Goal: Task Accomplishment & Management: Use online tool/utility

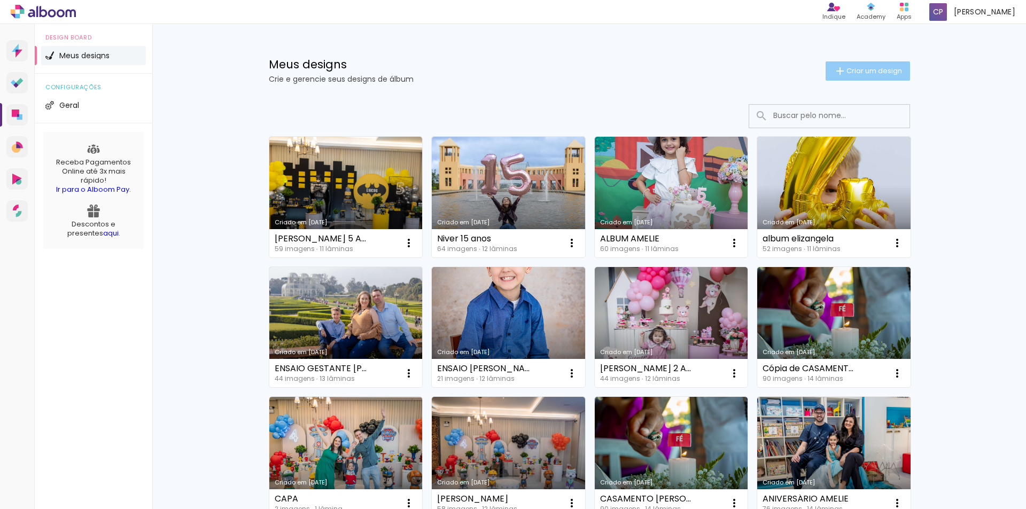
click at [876, 77] on paper-button "Criar um design" at bounding box center [868, 70] width 84 height 19
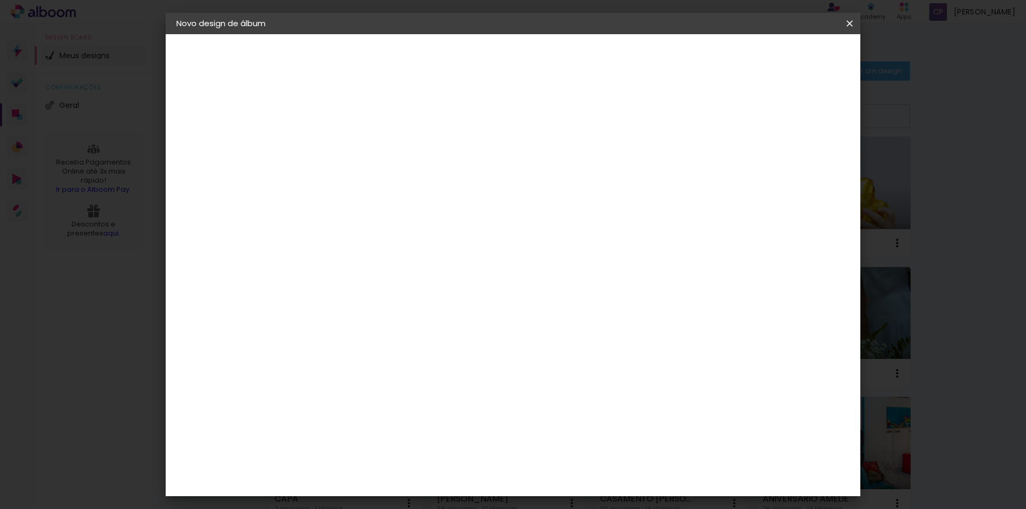
click at [351, 137] on input at bounding box center [351, 143] width 0 height 17
type input "CASAMENTO CAROL"
type paper-input "CASAMENTO CAROL"
click at [0, 0] on slot "Avançar" at bounding box center [0, 0] width 0 height 0
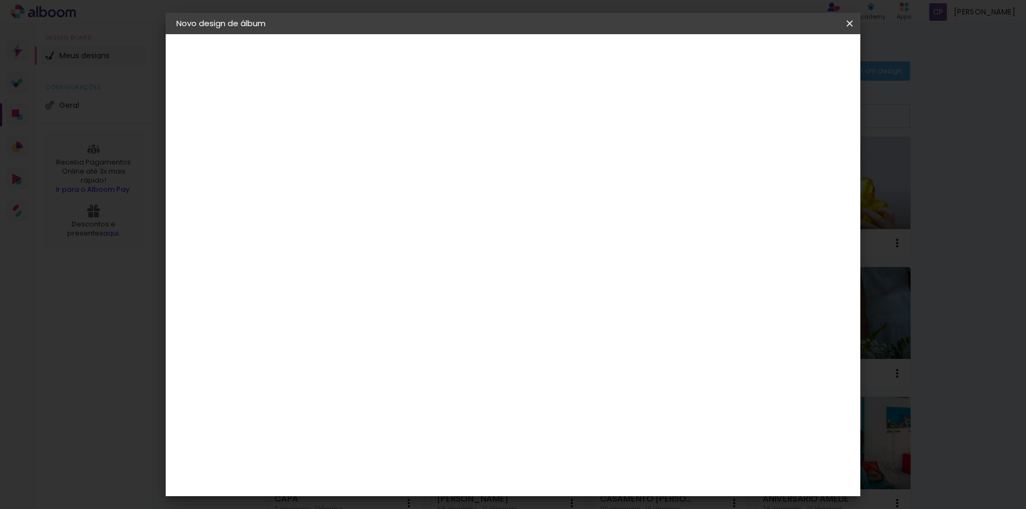
click at [551, 272] on album-spec-supplier-section at bounding box center [436, 430] width 230 height 3219
click at [376, 432] on div "Ticcolor" at bounding box center [361, 436] width 34 height 9
click at [0, 0] on slot "Avançar" at bounding box center [0, 0] width 0 height 0
click at [393, 178] on input "text" at bounding box center [372, 186] width 42 height 17
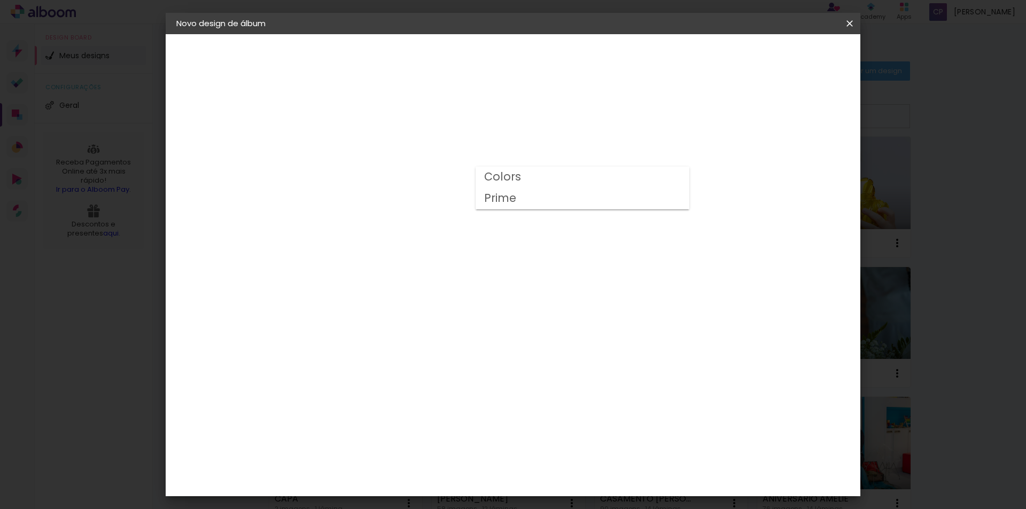
click at [609, 199] on paper-item "Prime" at bounding box center [583, 198] width 214 height 21
type input "Prime"
click at [0, 0] on slot "Voltar" at bounding box center [0, 0] width 0 height 0
click at [0, 0] on slot "Avançar" at bounding box center [0, 0] width 0 height 0
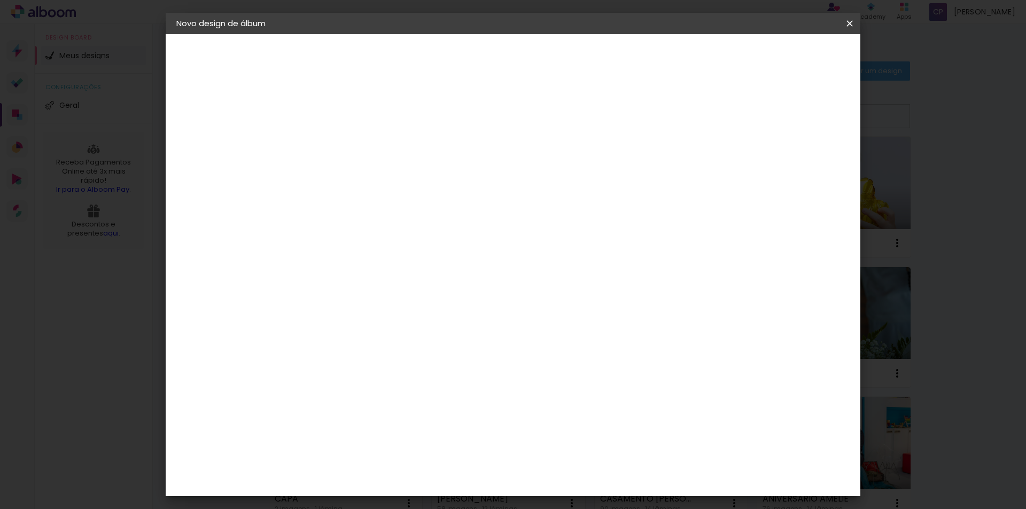
click at [552, 165] on paper-item "Tamanho Livre" at bounding box center [500, 163] width 103 height 24
click at [0, 0] on slot "Avançar" at bounding box center [0, 0] width 0 height 0
click at [330, 305] on input "30" at bounding box center [318, 304] width 28 height 16
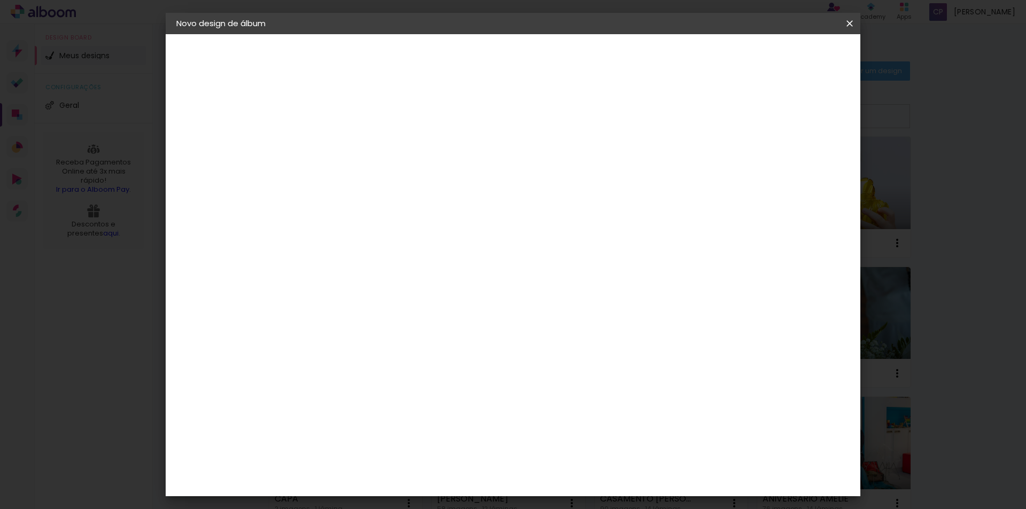
type input "5"
type input "25,4"
type paper-input "25,4"
click at [583, 417] on input "60" at bounding box center [573, 414] width 28 height 16
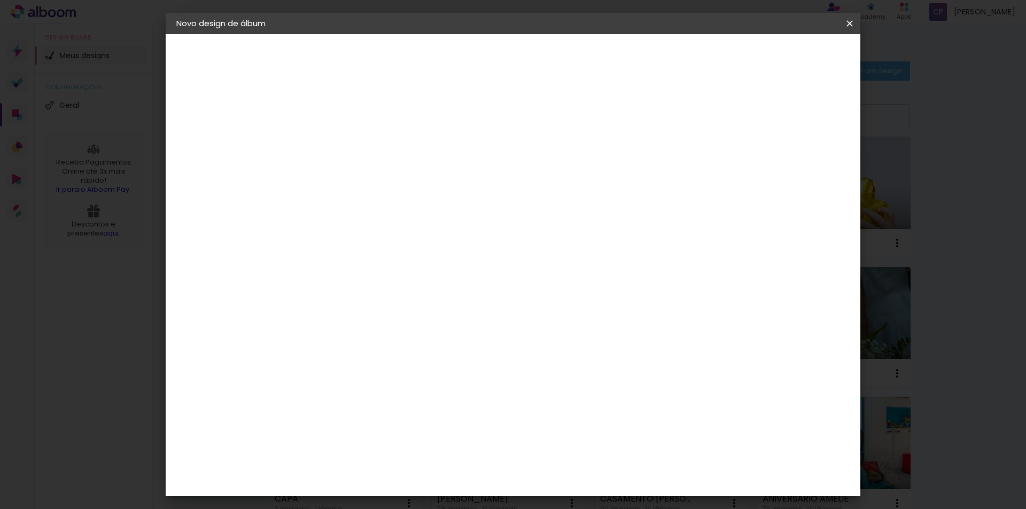
scroll to position [81, 0]
type input "50,4"
type paper-input "50,4"
click at [810, 118] on div "25.2 cm cm cm mm A maioria das encadernadoras sugere 5mm de sangria." at bounding box center [557, 97] width 505 height 86
click at [363, 86] on header "Tamanho livre Defina a largura, altura e sangria das lâminas. Voltar Iniciar de…" at bounding box center [557, 61] width 505 height 55
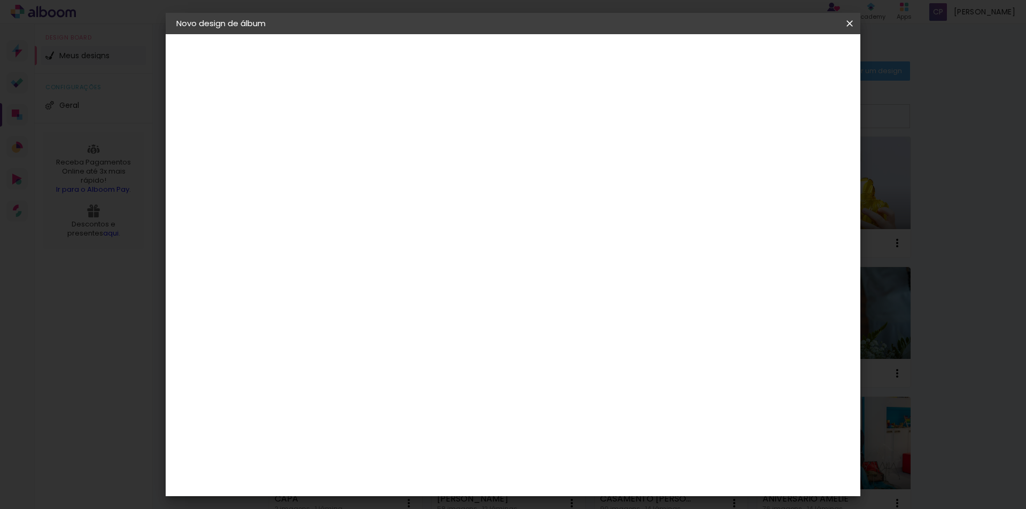
click at [783, 59] on span "Iniciar design" at bounding box center [758, 56] width 49 height 7
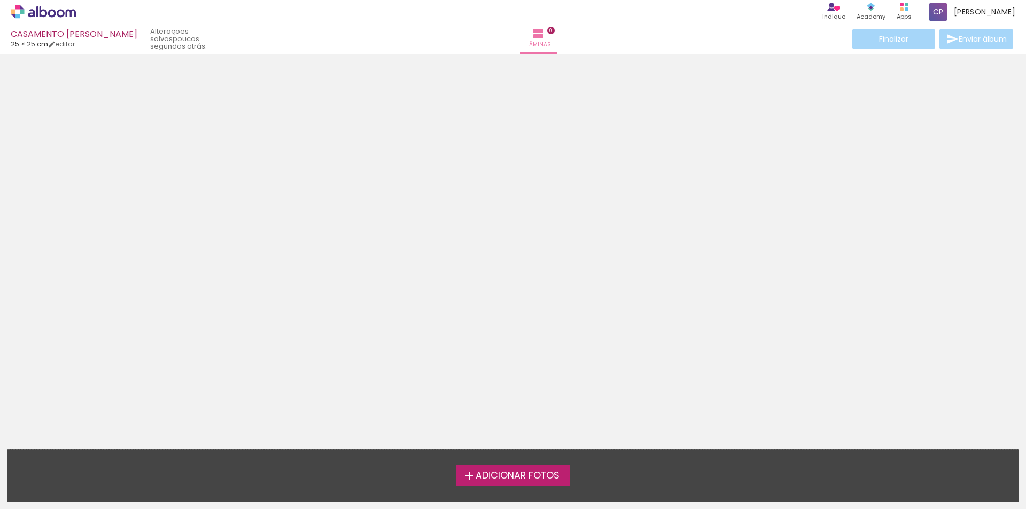
click at [595, 195] on div at bounding box center [513, 248] width 1026 height 381
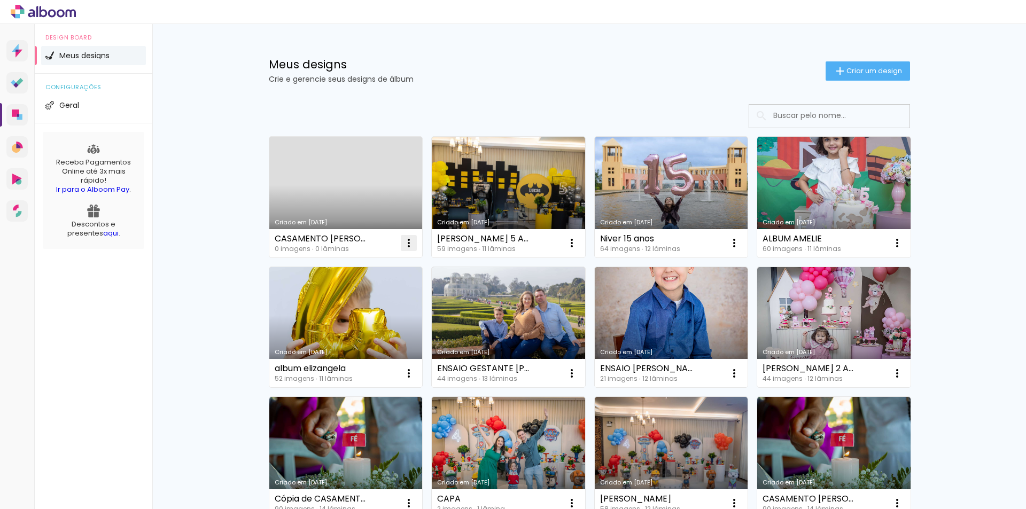
click at [403, 246] on iron-icon at bounding box center [408, 243] width 13 height 13
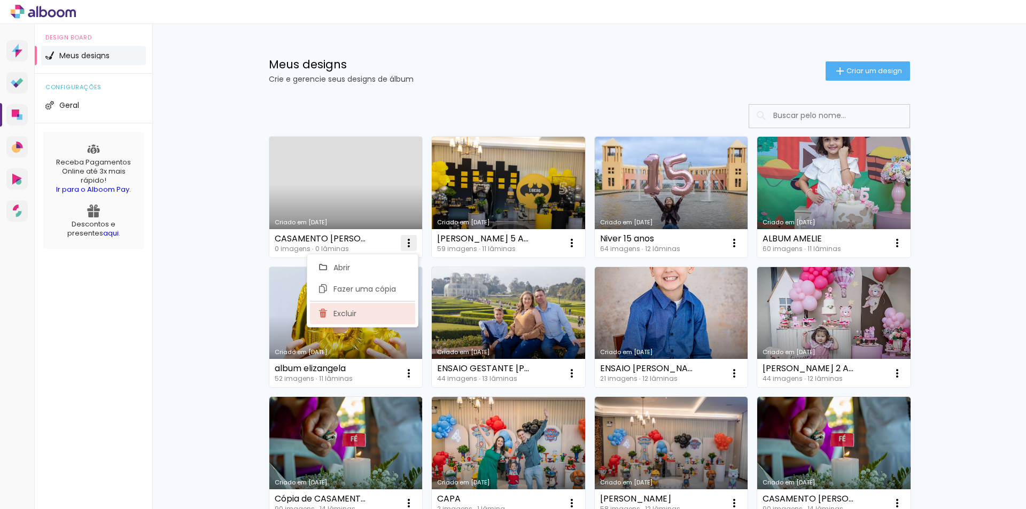
click at [351, 317] on span "Excluir" at bounding box center [345, 313] width 23 height 7
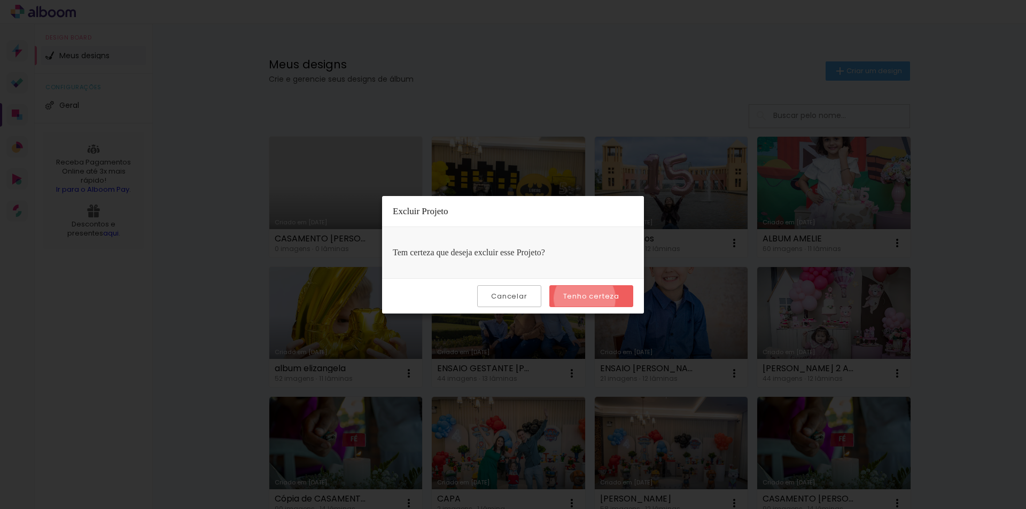
click at [0, 0] on slot "Tenho certeza" at bounding box center [0, 0] width 0 height 0
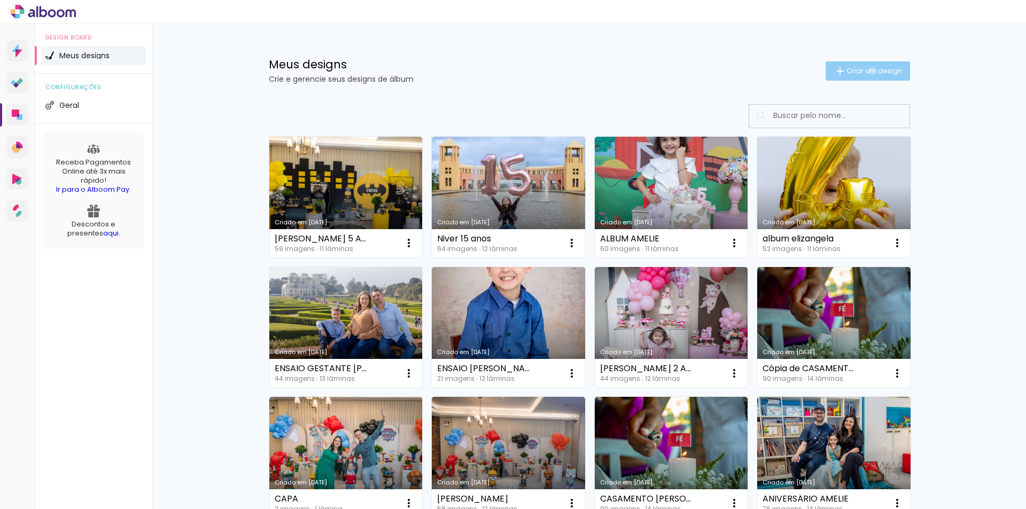
click at [866, 71] on span "Criar um design" at bounding box center [875, 70] width 56 height 7
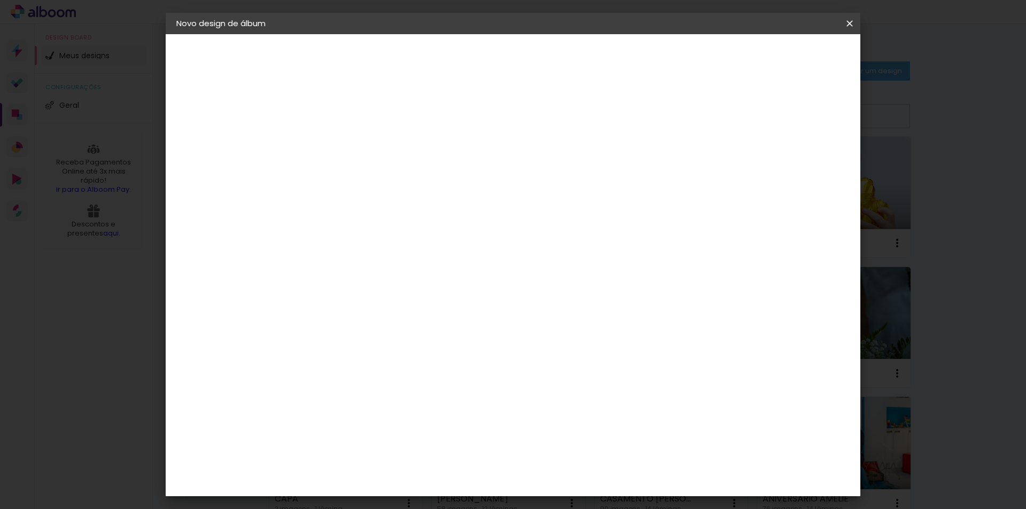
click at [0, 0] on div at bounding box center [0, 0] width 0 height 0
click at [351, 143] on input at bounding box center [351, 143] width 0 height 17
type input "casamento carol"
type paper-input "casamento carol"
click at [0, 0] on slot "Avançar" at bounding box center [0, 0] width 0 height 0
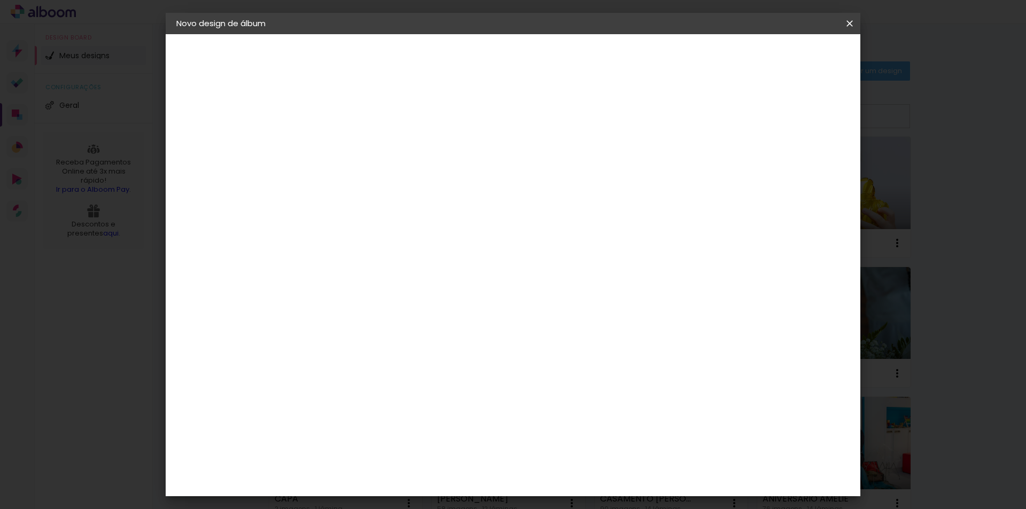
click at [0, 0] on slot "Tamanho Livre" at bounding box center [0, 0] width 0 height 0
click at [0, 0] on slot "Avançar" at bounding box center [0, 0] width 0 height 0
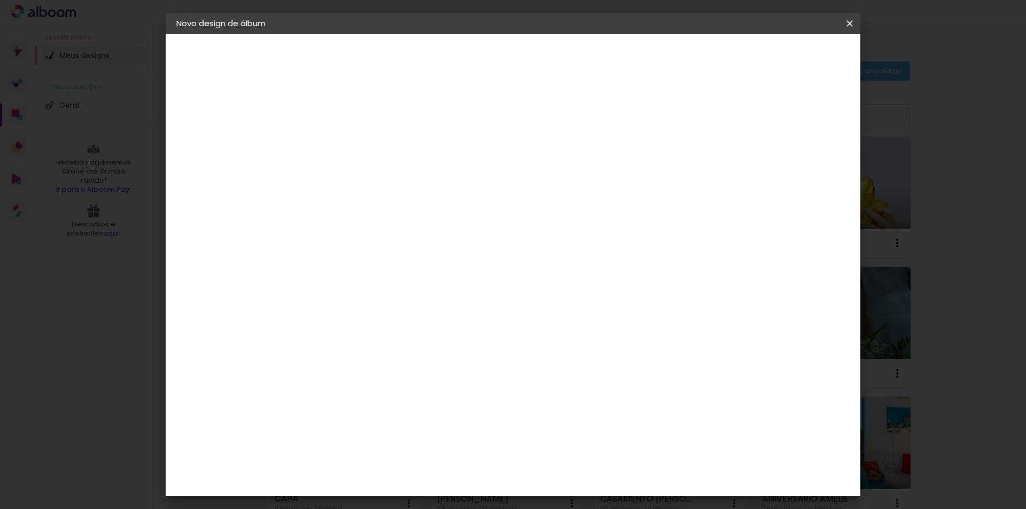
click at [393, 179] on input "text" at bounding box center [372, 186] width 42 height 17
click at [532, 198] on paper-item "Prime" at bounding box center [583, 198] width 214 height 21
type input "Prime"
click at [423, 210] on div "Horizontal" at bounding box center [399, 221] width 50 height 24
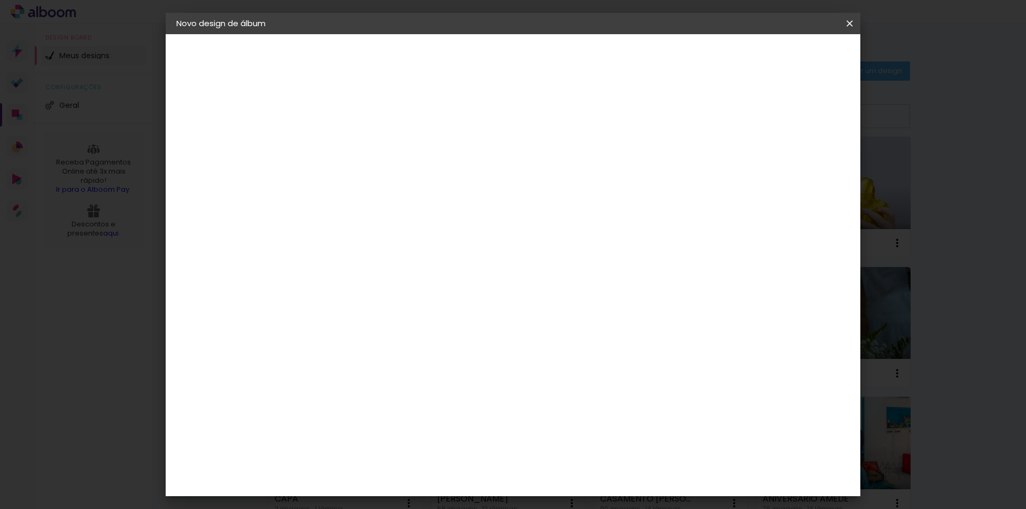
click at [463, 377] on span "25 × 25 cm" at bounding box center [443, 391] width 40 height 28
click at [0, 0] on slot "Avançar" at bounding box center [0, 0] width 0 height 0
click at [783, 57] on span "Iniciar design" at bounding box center [758, 56] width 49 height 7
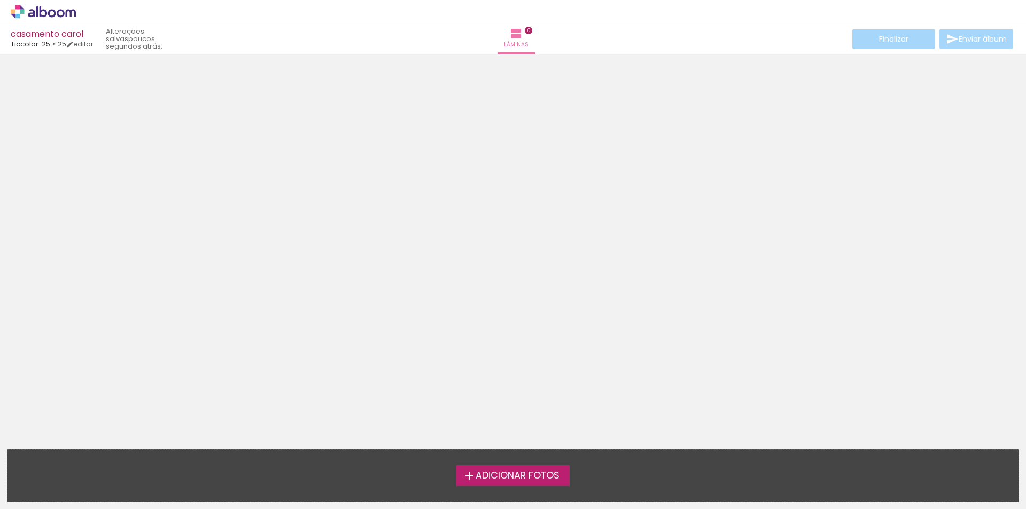
click at [517, 479] on span "Adicionar Fotos" at bounding box center [518, 476] width 84 height 10
click at [0, 0] on input "file" at bounding box center [0, 0] width 0 height 0
click at [511, 479] on span "Adicionar Fotos" at bounding box center [518, 476] width 84 height 10
click at [0, 0] on input "file" at bounding box center [0, 0] width 0 height 0
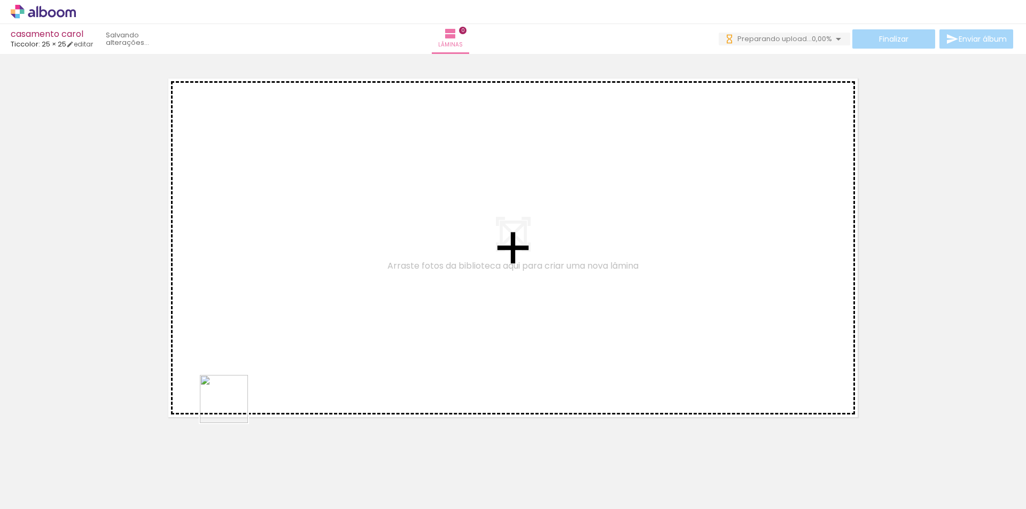
drag, startPoint x: 103, startPoint y: 479, endPoint x: 258, endPoint y: 340, distance: 207.8
click at [262, 327] on quentale-workspace at bounding box center [513, 254] width 1026 height 509
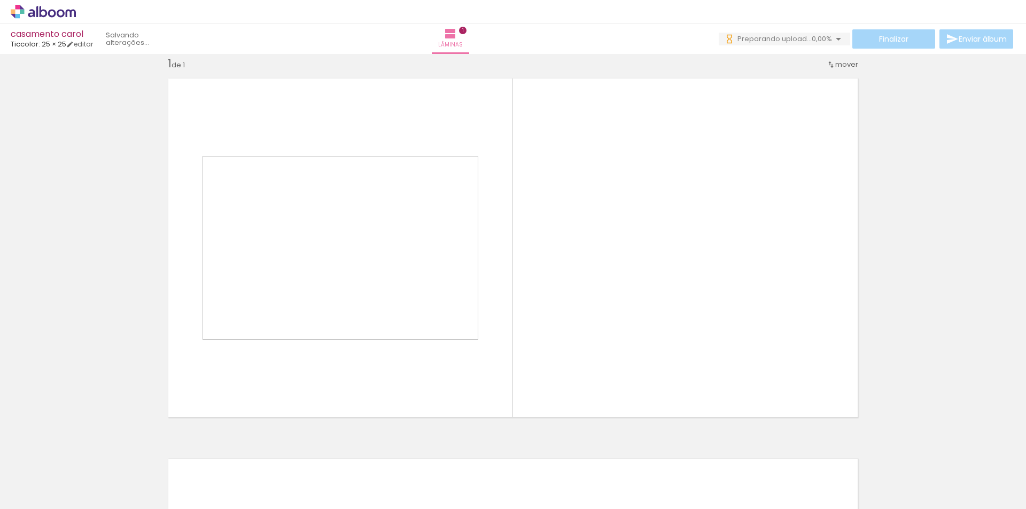
scroll to position [14, 0]
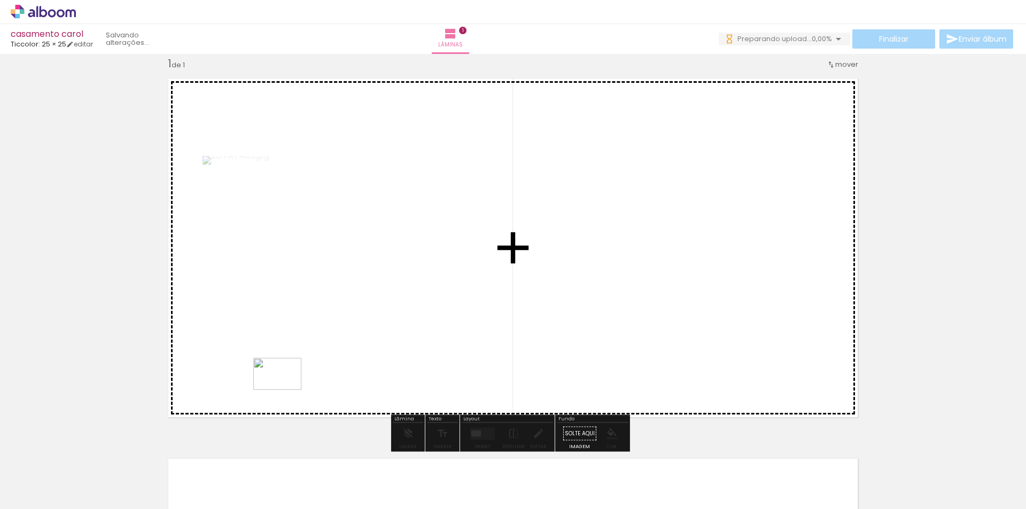
drag, startPoint x: 178, startPoint y: 483, endPoint x: 285, endPoint y: 390, distance: 142.1
click at [285, 390] on quentale-workspace at bounding box center [513, 254] width 1026 height 509
drag, startPoint x: 227, startPoint y: 488, endPoint x: 493, endPoint y: 383, distance: 286.1
click at [493, 383] on quentale-workspace at bounding box center [513, 254] width 1026 height 509
drag, startPoint x: 375, startPoint y: 472, endPoint x: 640, endPoint y: 351, distance: 290.8
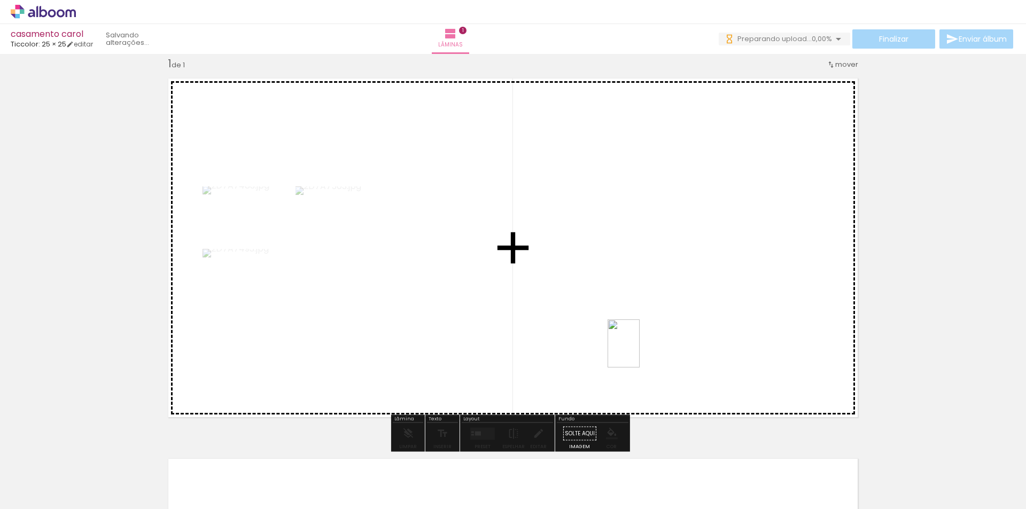
click at [640, 351] on quentale-workspace at bounding box center [513, 254] width 1026 height 509
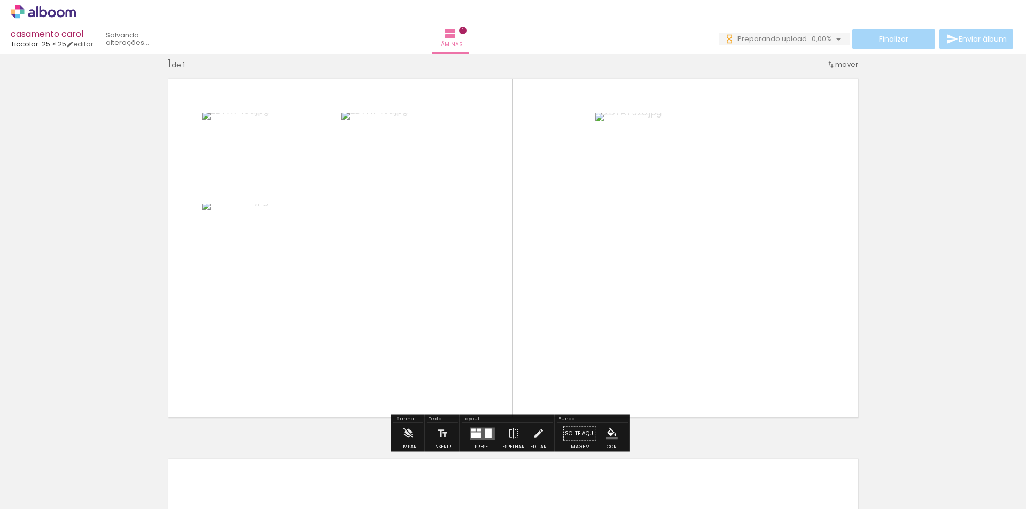
click at [485, 432] on div at bounding box center [488, 434] width 6 height 10
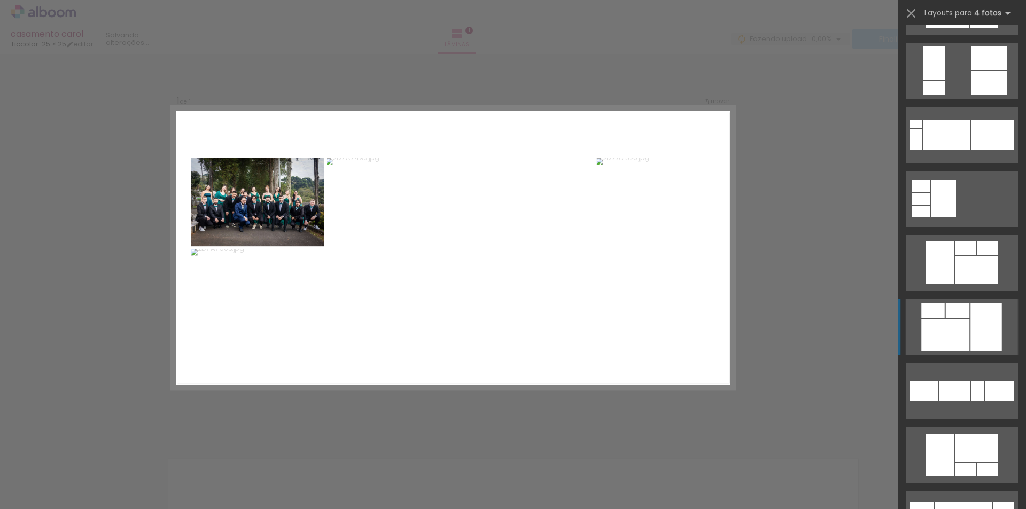
scroll to position [1283, 0]
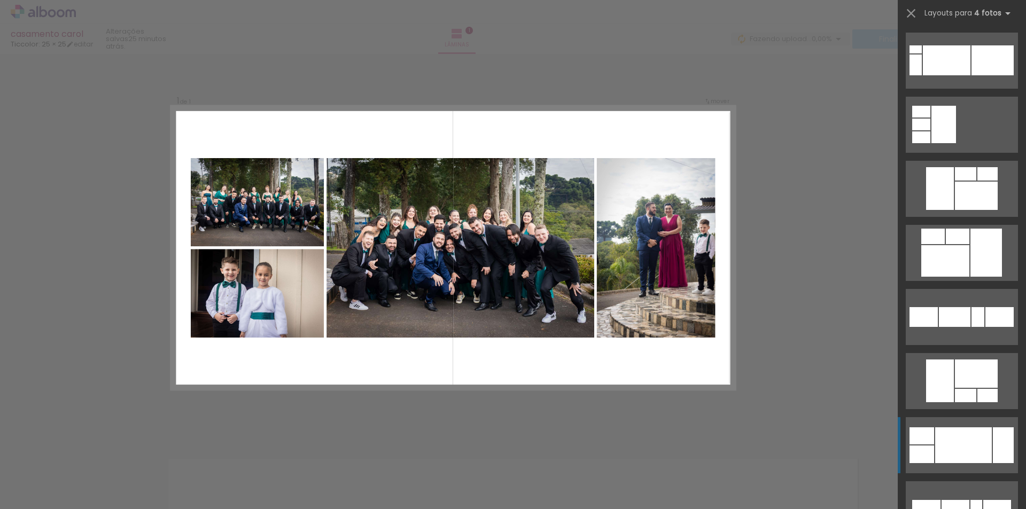
click at [966, 75] on div at bounding box center [947, 60] width 48 height 30
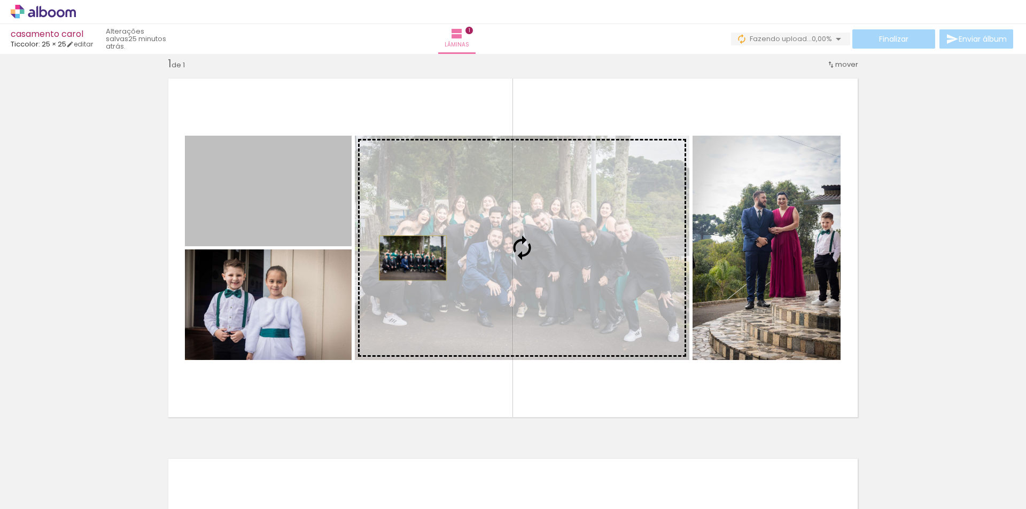
drag, startPoint x: 296, startPoint y: 219, endPoint x: 409, endPoint y: 258, distance: 119.8
click at [0, 0] on slot at bounding box center [0, 0] width 0 height 0
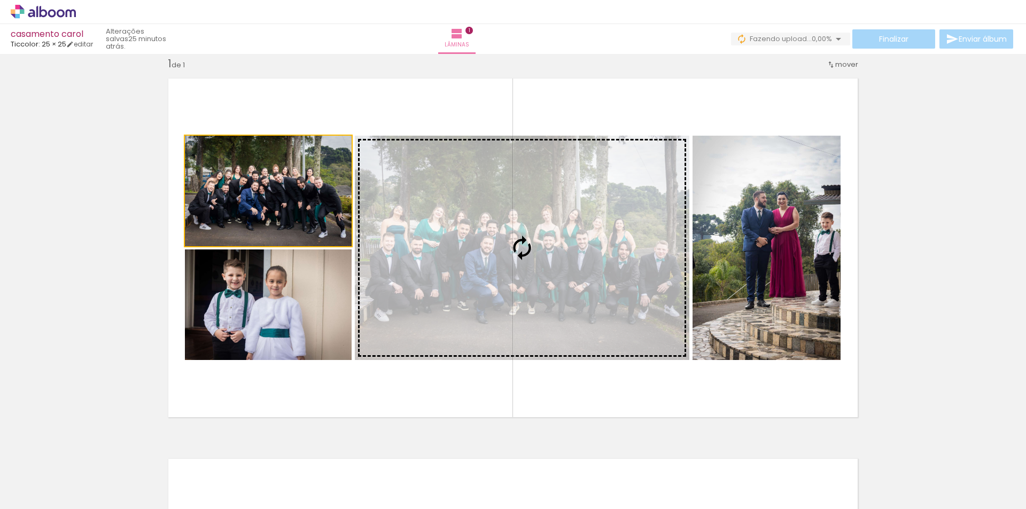
drag, startPoint x: 356, startPoint y: 246, endPoint x: 456, endPoint y: 269, distance: 103.1
click at [0, 0] on slot at bounding box center [0, 0] width 0 height 0
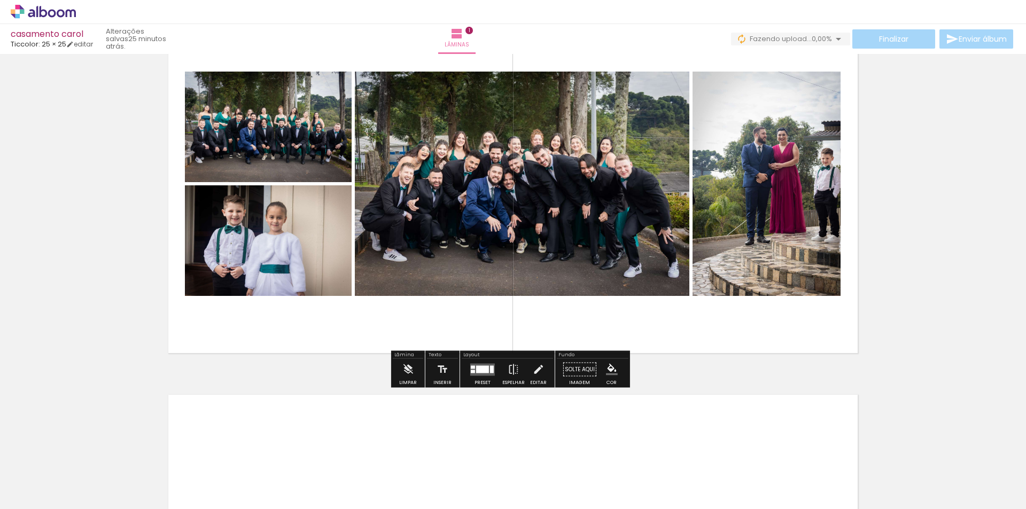
scroll to position [121, 0]
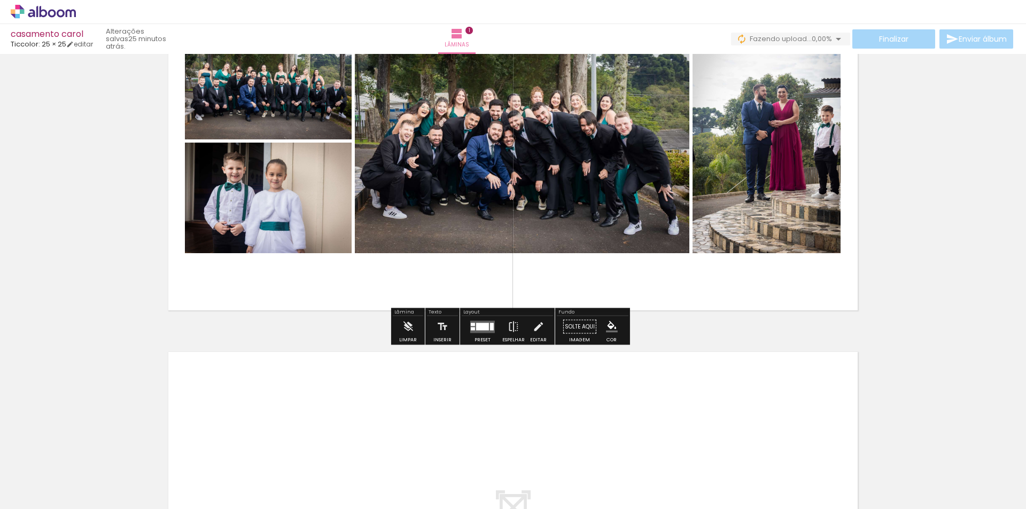
click at [481, 330] on quentale-layouter at bounding box center [482, 327] width 25 height 12
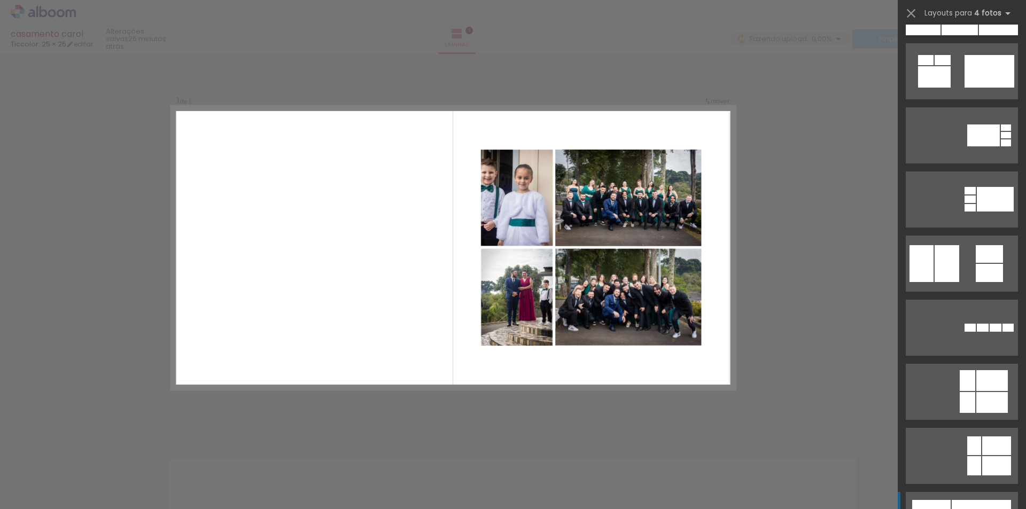
scroll to position [6521, 0]
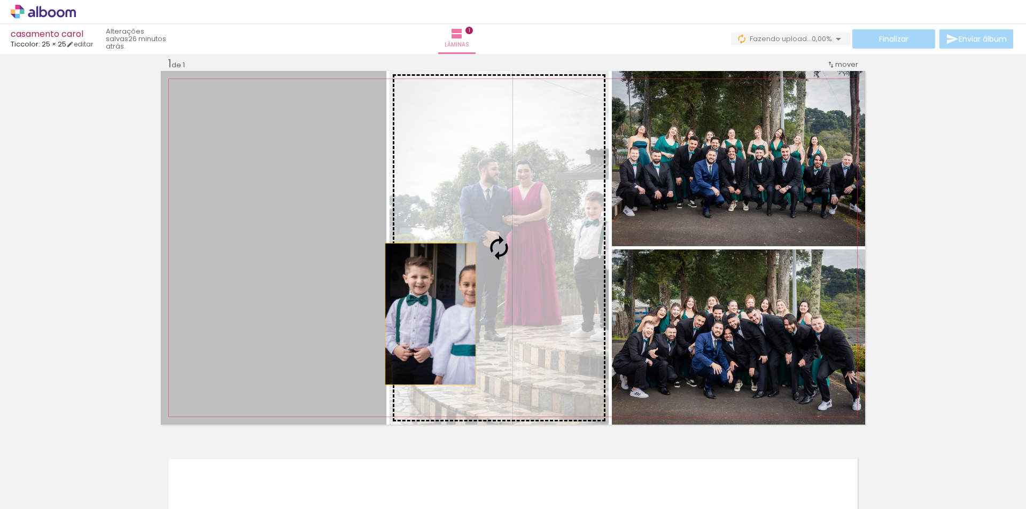
drag, startPoint x: 307, startPoint y: 315, endPoint x: 444, endPoint y: 314, distance: 136.8
click at [0, 0] on slot at bounding box center [0, 0] width 0 height 0
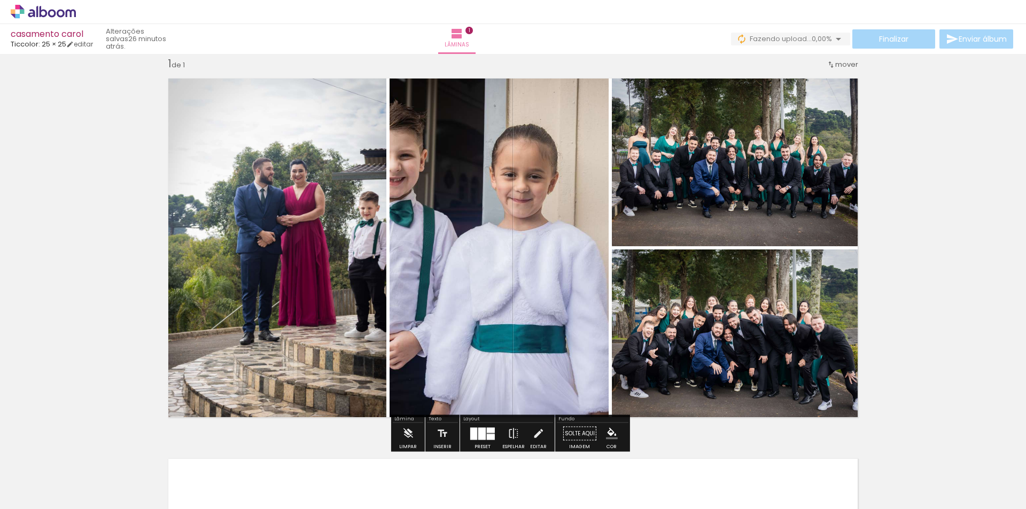
click at [526, 314] on quentale-photo at bounding box center [499, 248] width 219 height 354
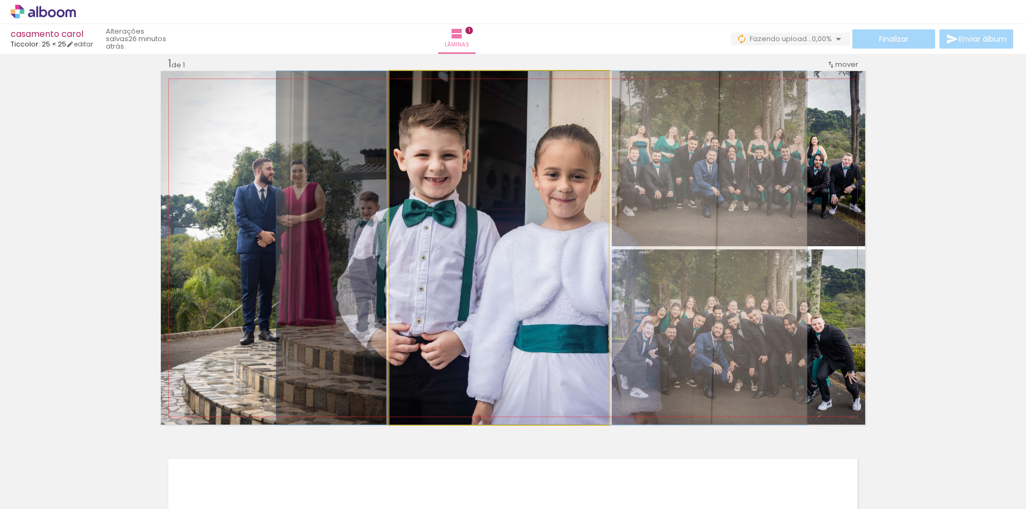
drag, startPoint x: 531, startPoint y: 317, endPoint x: 574, endPoint y: 319, distance: 42.8
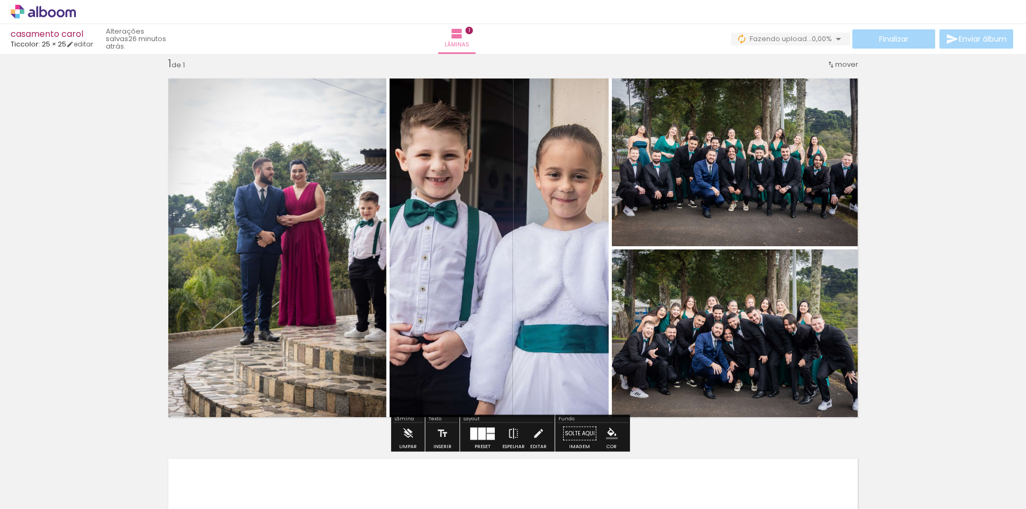
click at [932, 306] on div "Inserir lâmina 1 de 1" at bounding box center [513, 425] width 1026 height 762
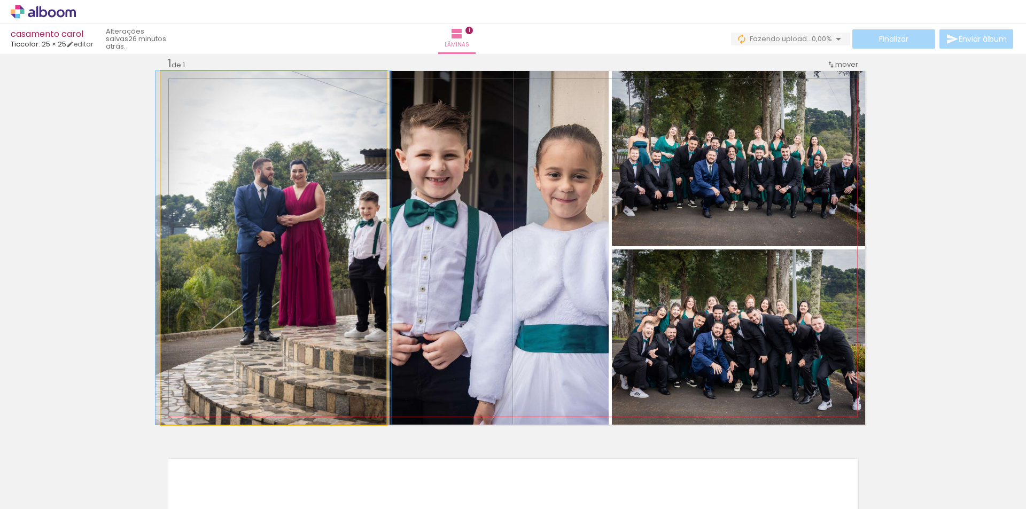
click at [279, 234] on quentale-photo at bounding box center [274, 248] width 226 height 354
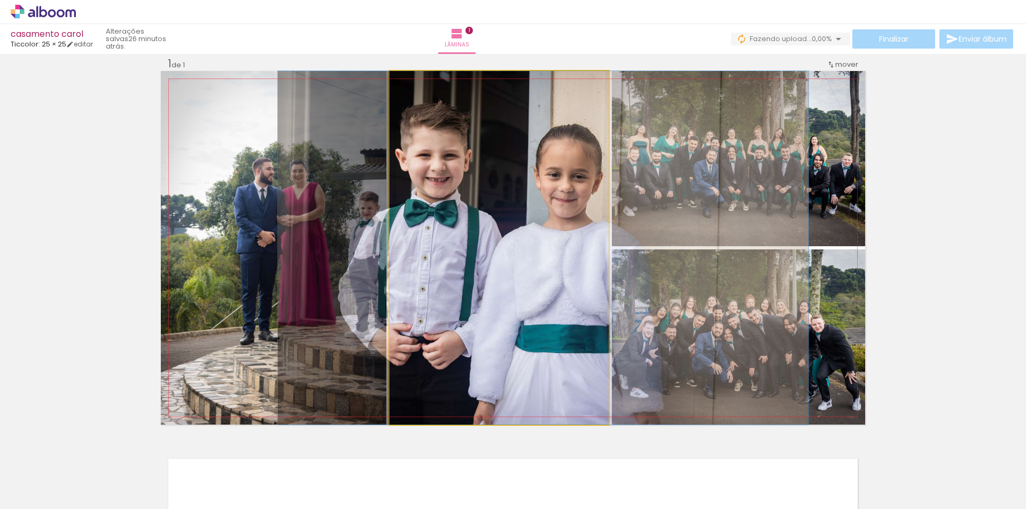
drag, startPoint x: 410, startPoint y: 81, endPoint x: 404, endPoint y: 83, distance: 7.4
type paper-slider "100"
click at [406, 83] on div at bounding box center [414, 82] width 17 height 17
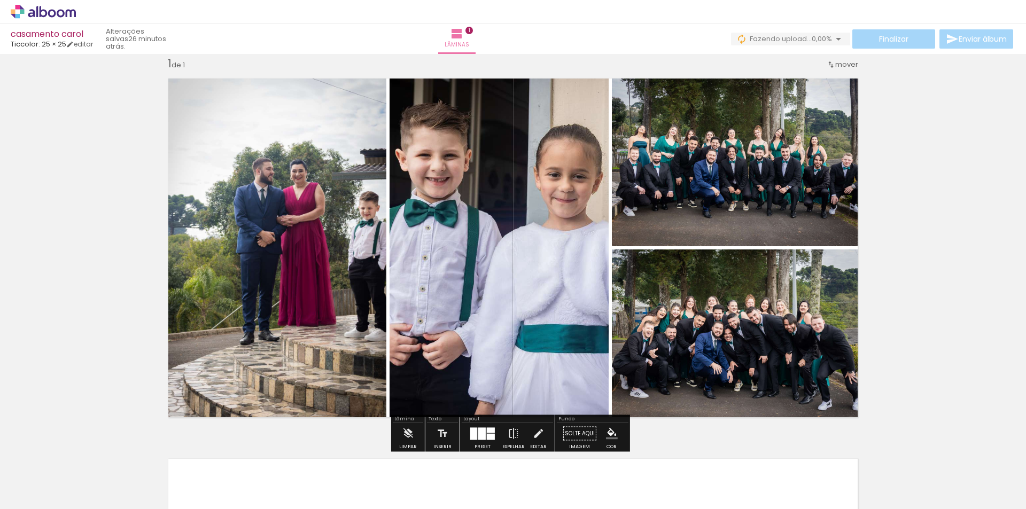
click at [345, 297] on quentale-photo at bounding box center [274, 248] width 226 height 354
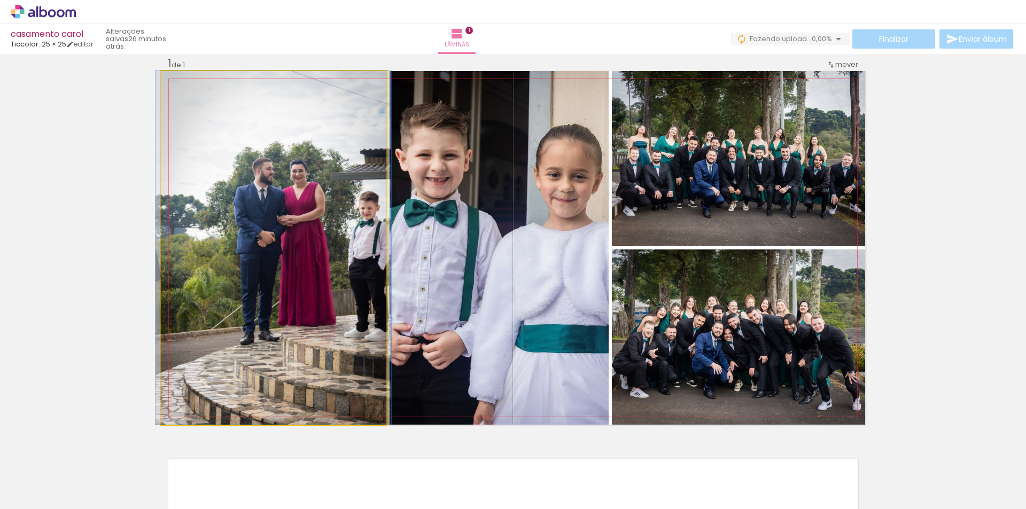
click at [308, 238] on quentale-photo at bounding box center [274, 248] width 226 height 354
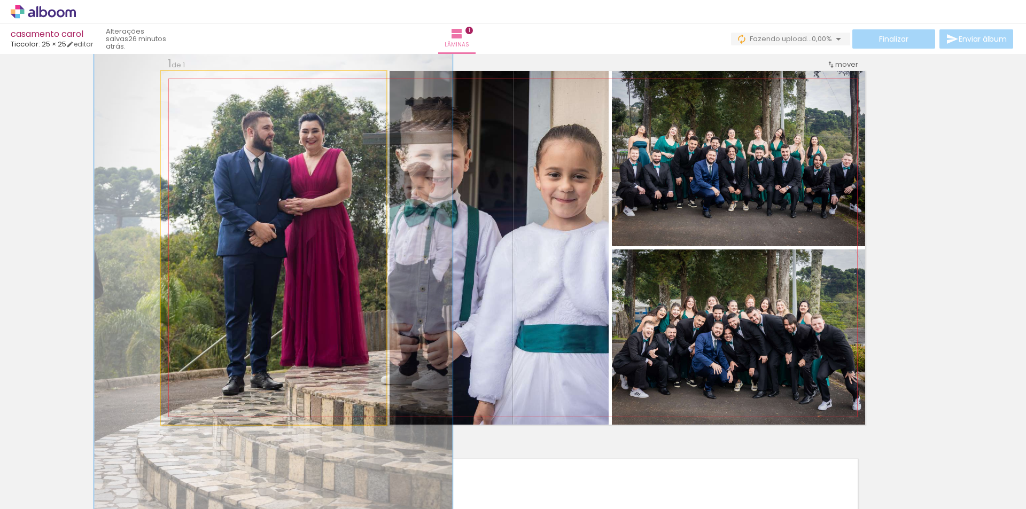
drag, startPoint x: 182, startPoint y: 83, endPoint x: 201, endPoint y: 83, distance: 19.2
type paper-slider "152"
click at [201, 83] on div at bounding box center [205, 83] width 10 height 10
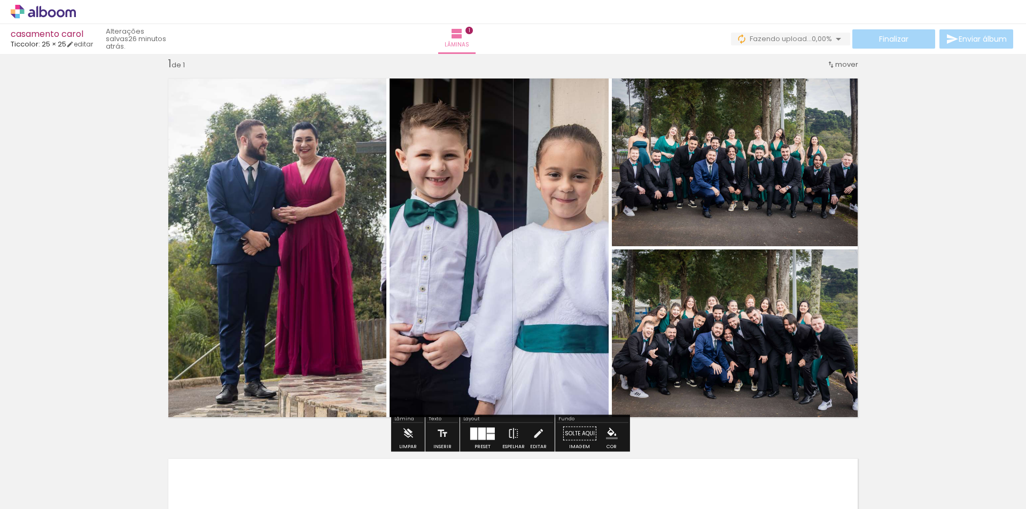
click at [954, 273] on div "Inserir lâmina 1 de 1" at bounding box center [513, 425] width 1026 height 762
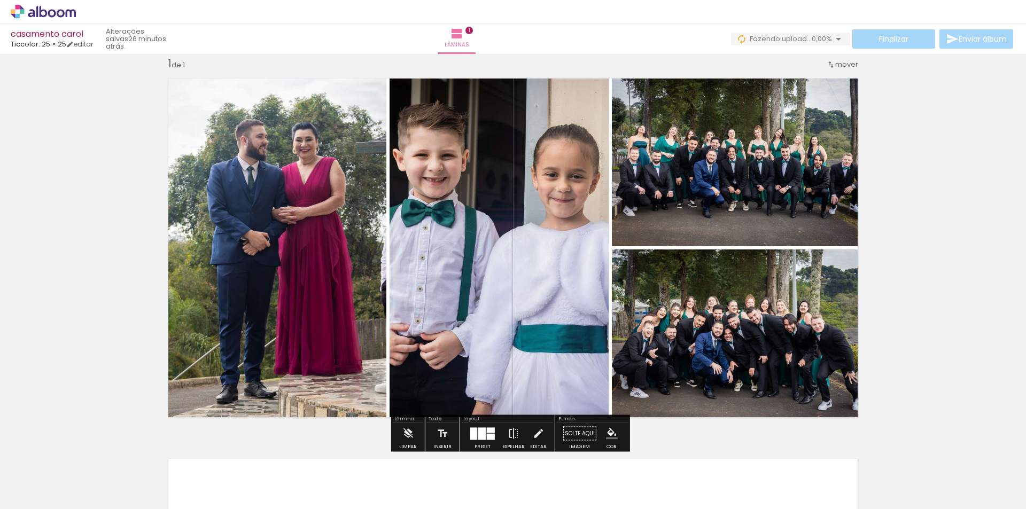
click at [979, 222] on div "Inserir lâmina 1 de 1" at bounding box center [513, 425] width 1026 height 762
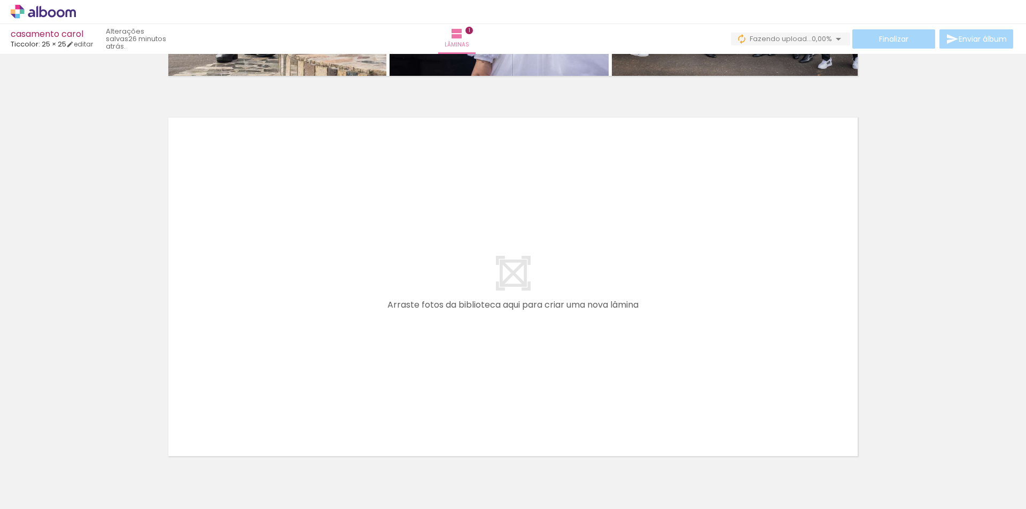
scroll to position [414, 0]
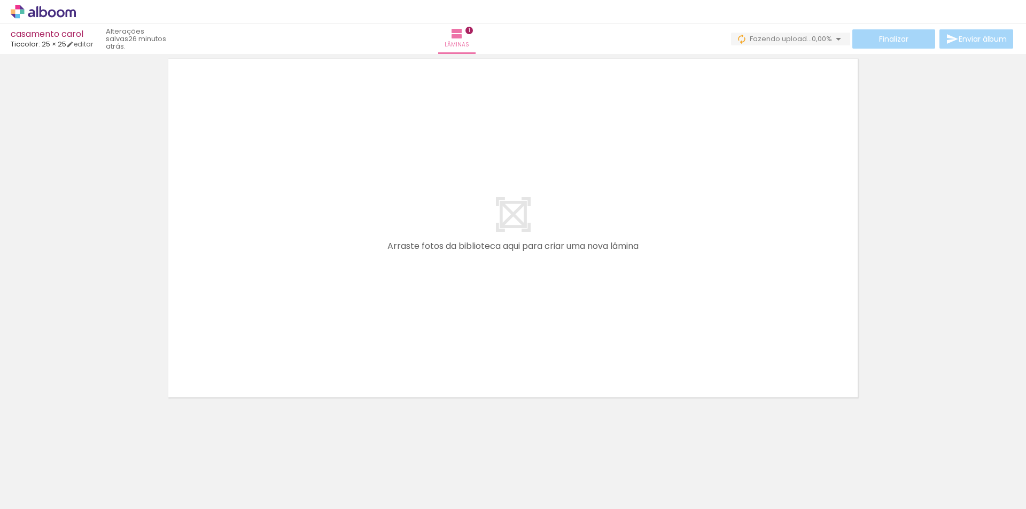
click at [51, 494] on span "Adicionar Fotos" at bounding box center [38, 495] width 32 height 12
click at [0, 0] on input "file" at bounding box center [0, 0] width 0 height 0
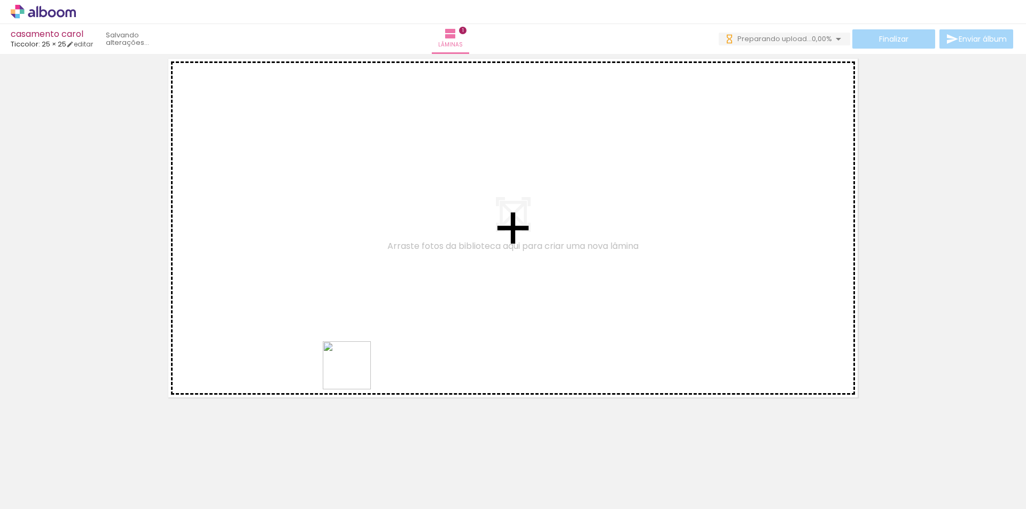
drag, startPoint x: 361, startPoint y: 484, endPoint x: 378, endPoint y: 443, distance: 44.8
click at [354, 359] on quentale-workspace at bounding box center [513, 254] width 1026 height 509
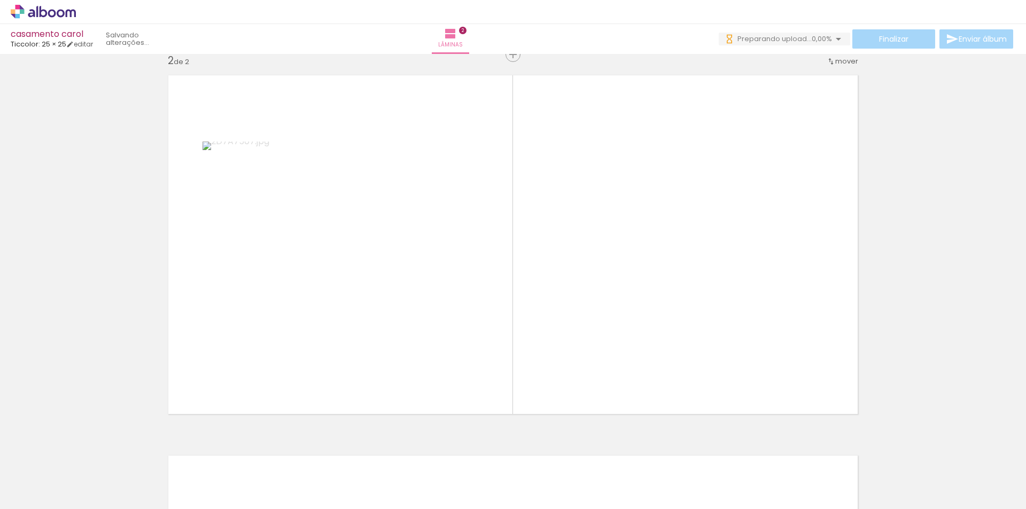
scroll to position [394, 0]
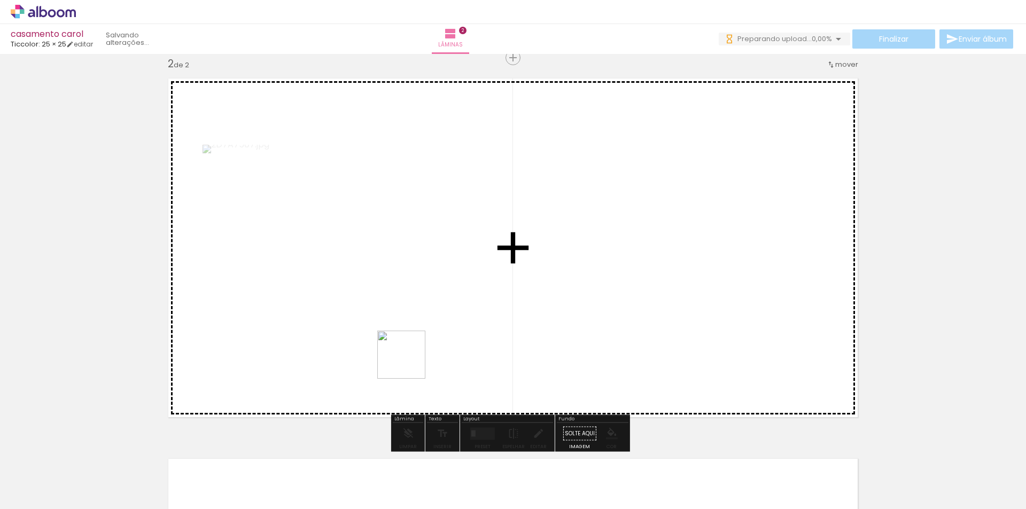
drag, startPoint x: 410, startPoint y: 479, endPoint x: 420, endPoint y: 391, distance: 88.7
click at [409, 350] on quentale-workspace at bounding box center [513, 254] width 1026 height 509
drag, startPoint x: 479, startPoint y: 475, endPoint x: 486, endPoint y: 417, distance: 58.7
click at [479, 343] on quentale-workspace at bounding box center [513, 254] width 1026 height 509
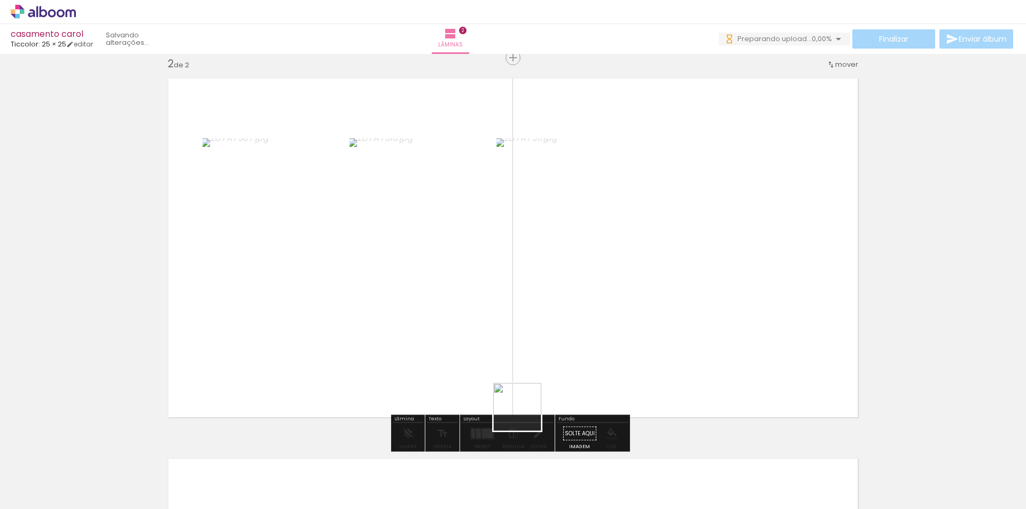
drag, startPoint x: 528, startPoint y: 485, endPoint x: 551, endPoint y: 402, distance: 85.8
click at [516, 345] on quentale-workspace at bounding box center [513, 254] width 1026 height 509
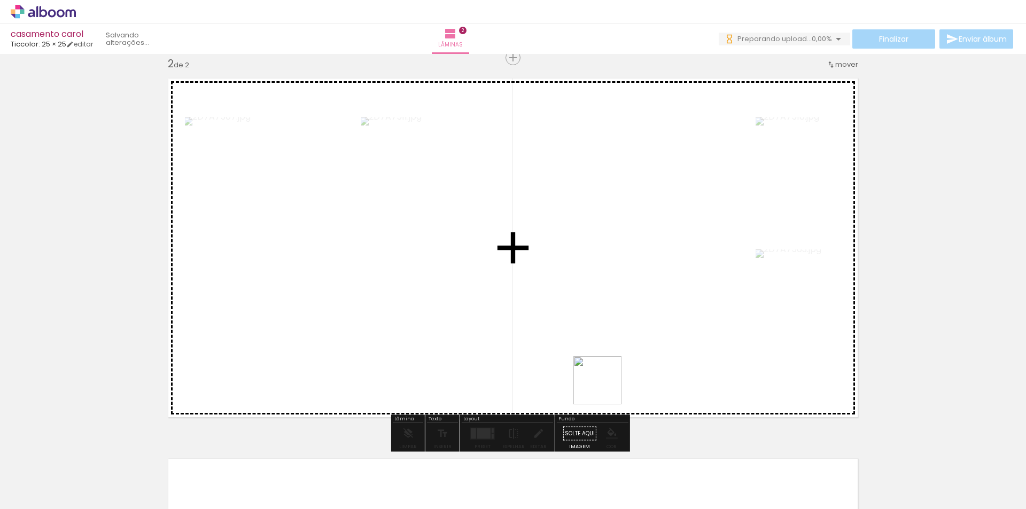
drag, startPoint x: 604, startPoint y: 463, endPoint x: 609, endPoint y: 329, distance: 133.7
click at [609, 334] on quentale-workspace at bounding box center [513, 254] width 1026 height 509
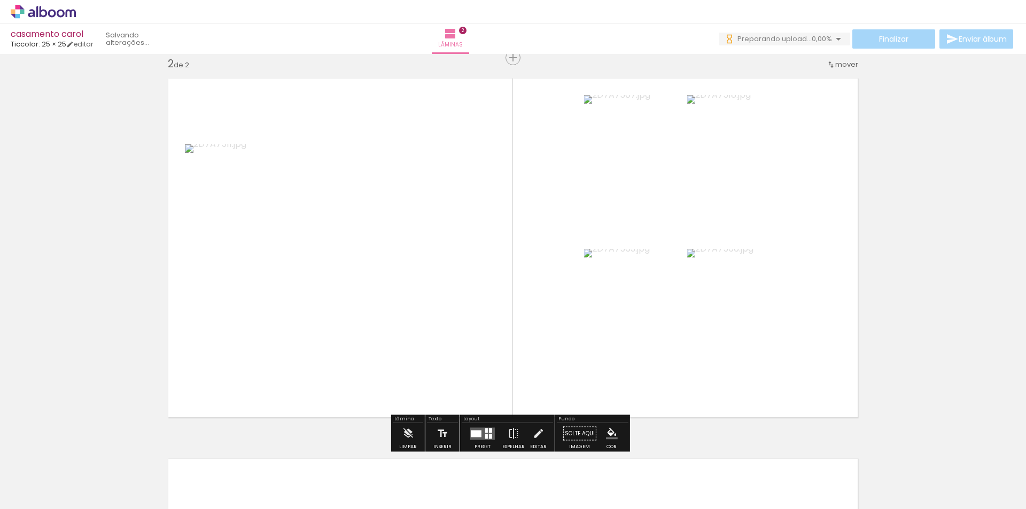
click at [485, 436] on div at bounding box center [486, 436] width 3 height 5
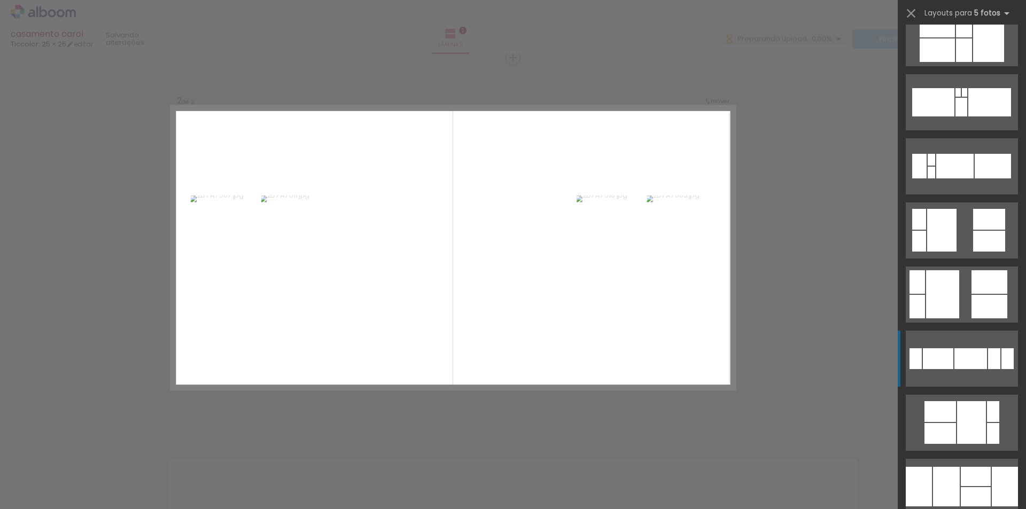
scroll to position [3367, 0]
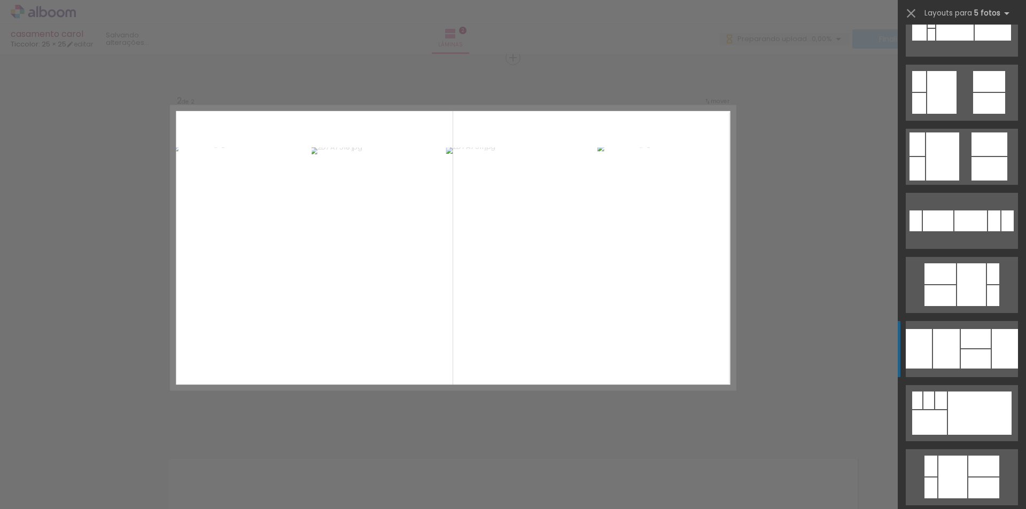
click at [973, 352] on div at bounding box center [976, 359] width 30 height 19
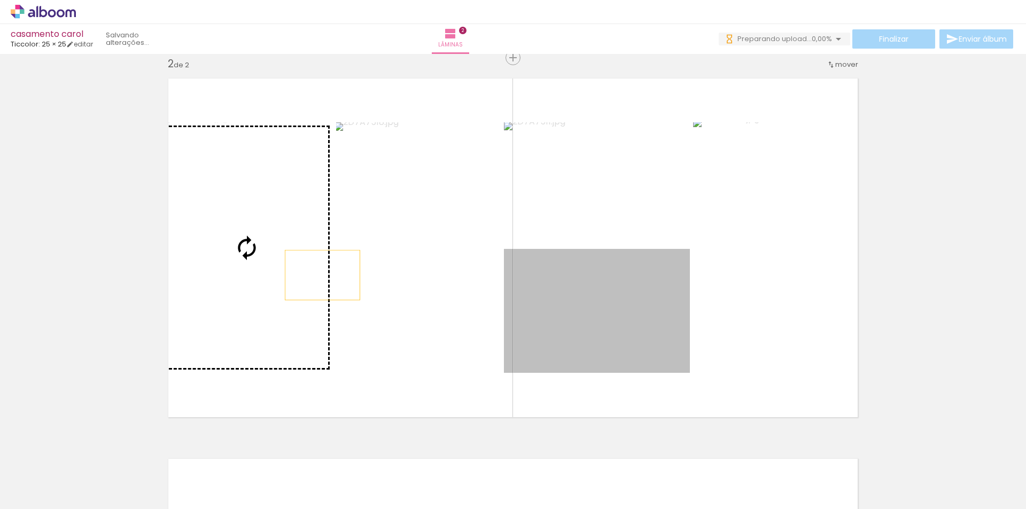
drag, startPoint x: 610, startPoint y: 330, endPoint x: 319, endPoint y: 275, distance: 296.5
click at [0, 0] on slot at bounding box center [0, 0] width 0 height 0
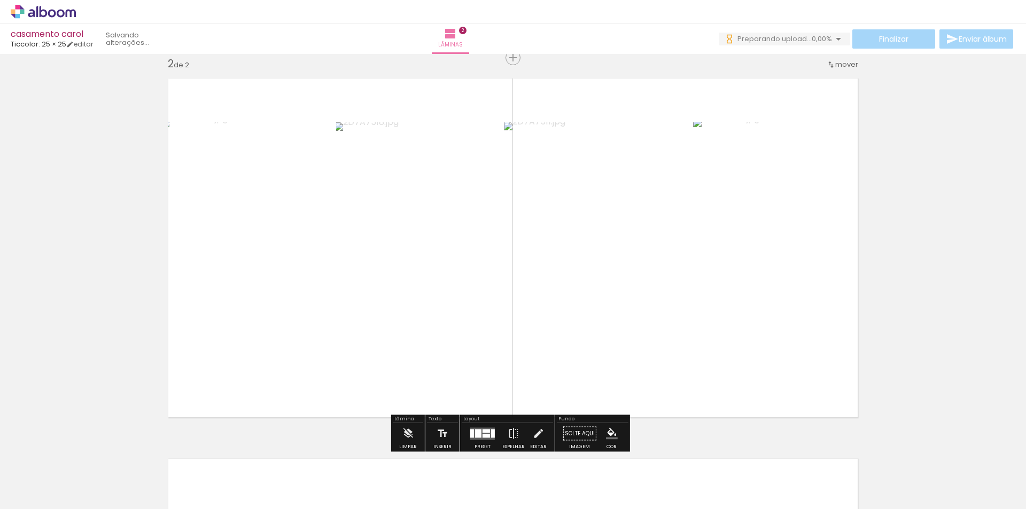
click at [599, 315] on quentale-photo at bounding box center [597, 311] width 186 height 124
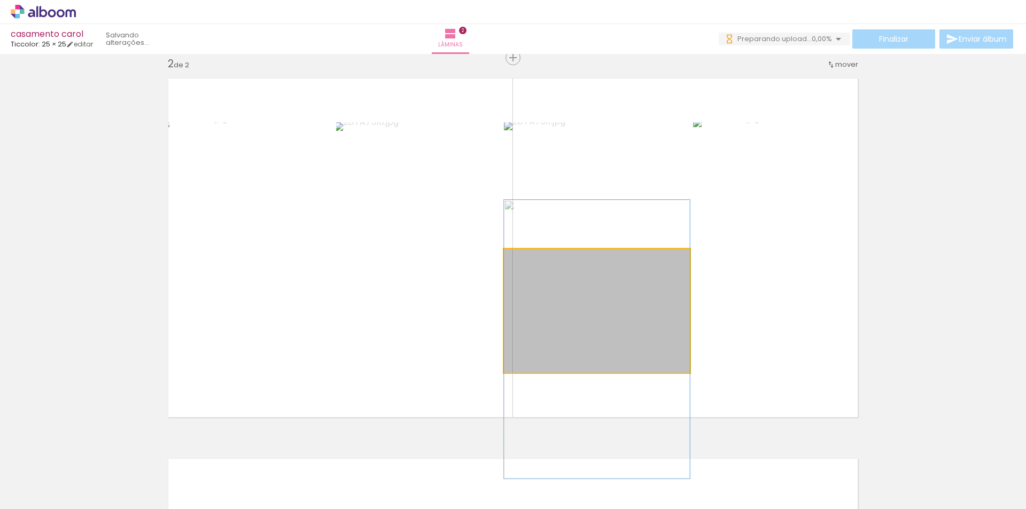
drag, startPoint x: 607, startPoint y: 315, endPoint x: 608, endPoint y: 343, distance: 28.4
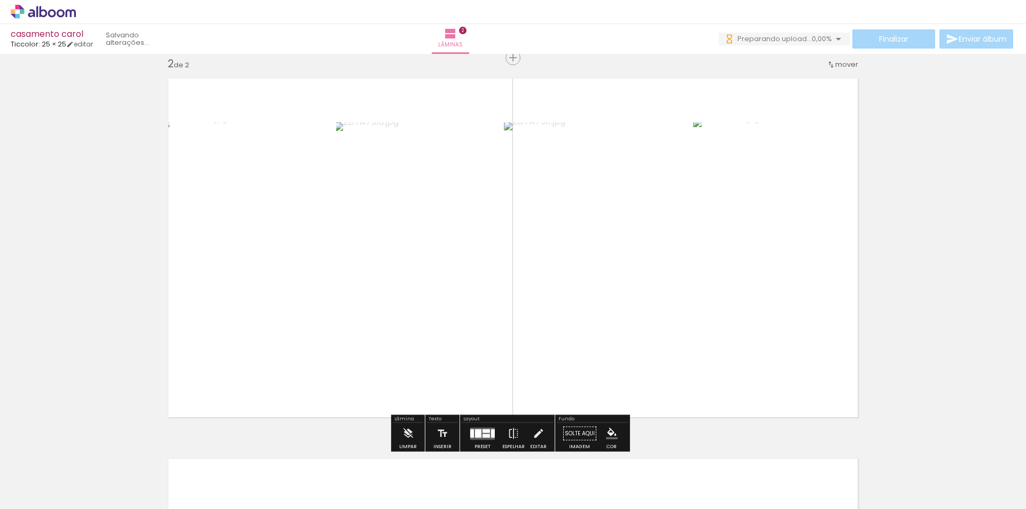
click at [913, 307] on div "Inserir lâmina 1 de 2 Inserir lâmina 2 de 2" at bounding box center [513, 234] width 1026 height 1142
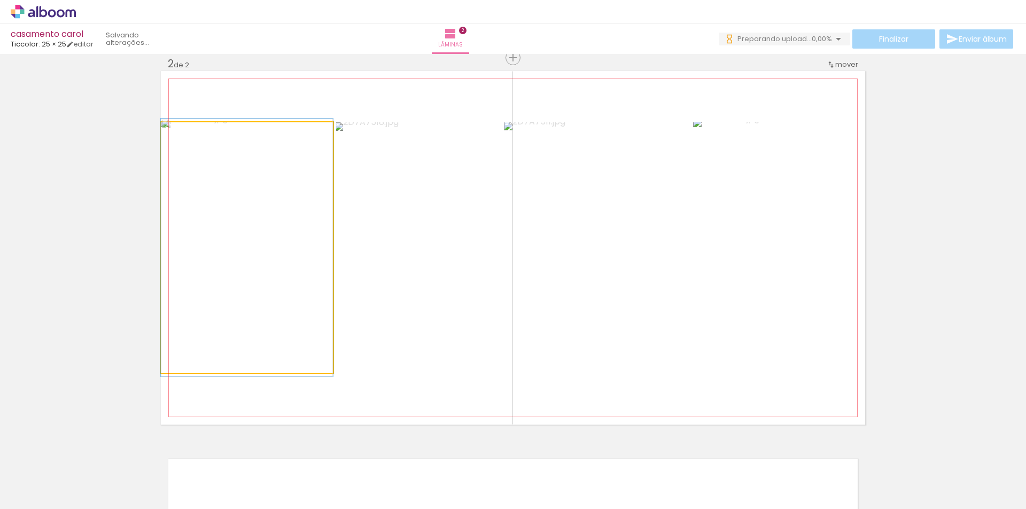
click at [265, 278] on quentale-photo at bounding box center [247, 247] width 172 height 251
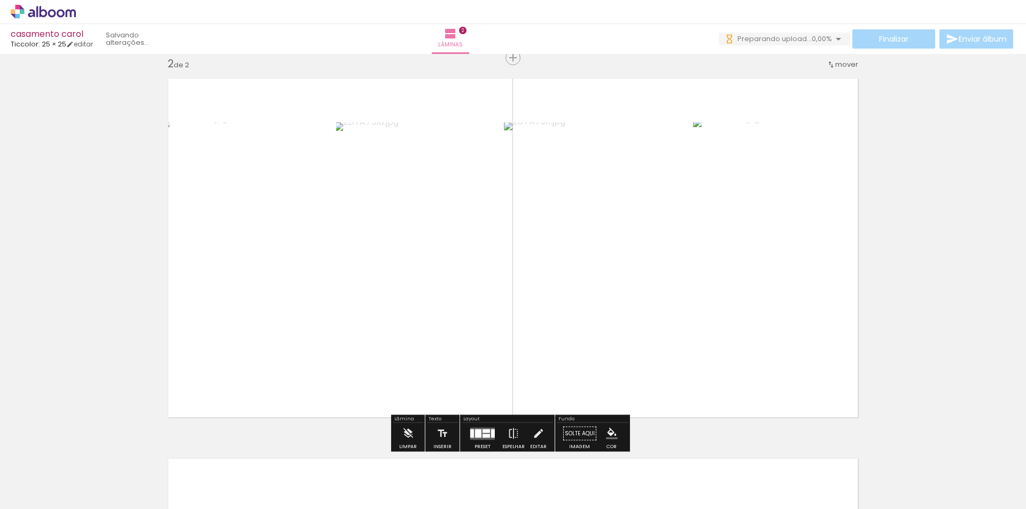
click at [483, 432] on div at bounding box center [486, 431] width 7 height 4
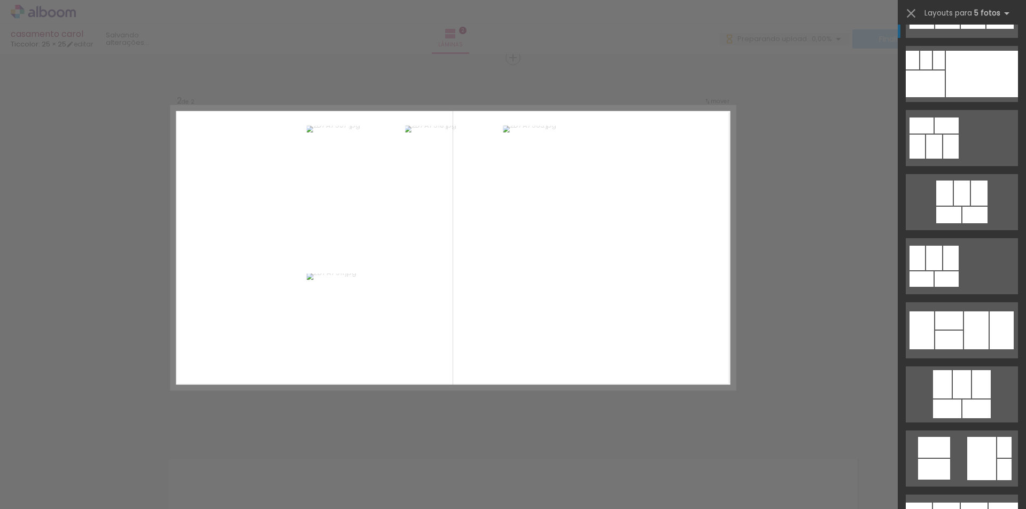
scroll to position [4030, 0]
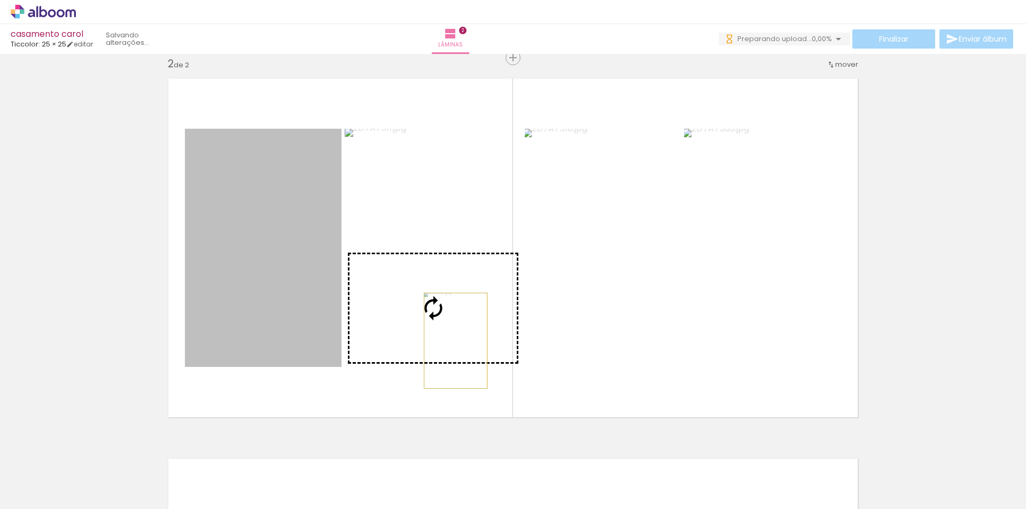
drag, startPoint x: 264, startPoint y: 278, endPoint x: 452, endPoint y: 340, distance: 198.3
click at [0, 0] on slot at bounding box center [0, 0] width 0 height 0
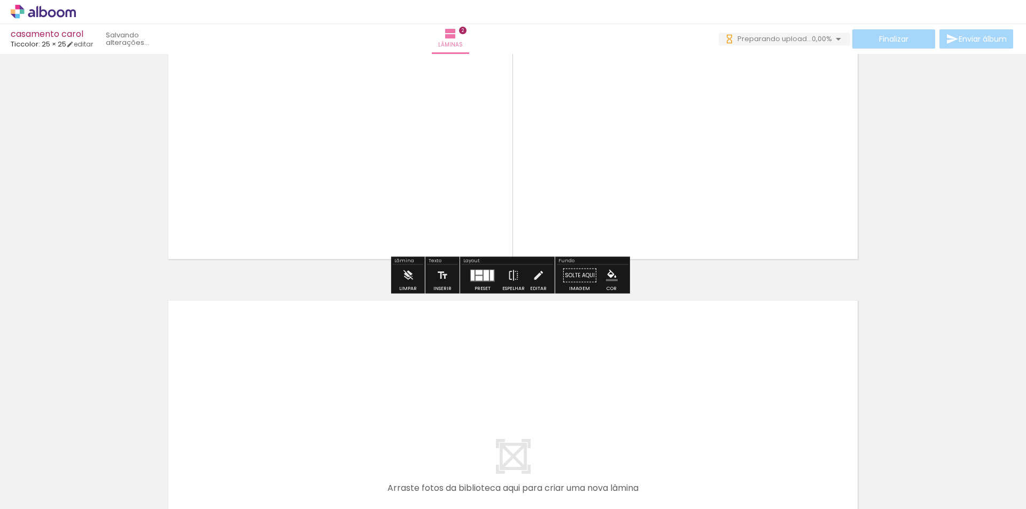
scroll to position [555, 0]
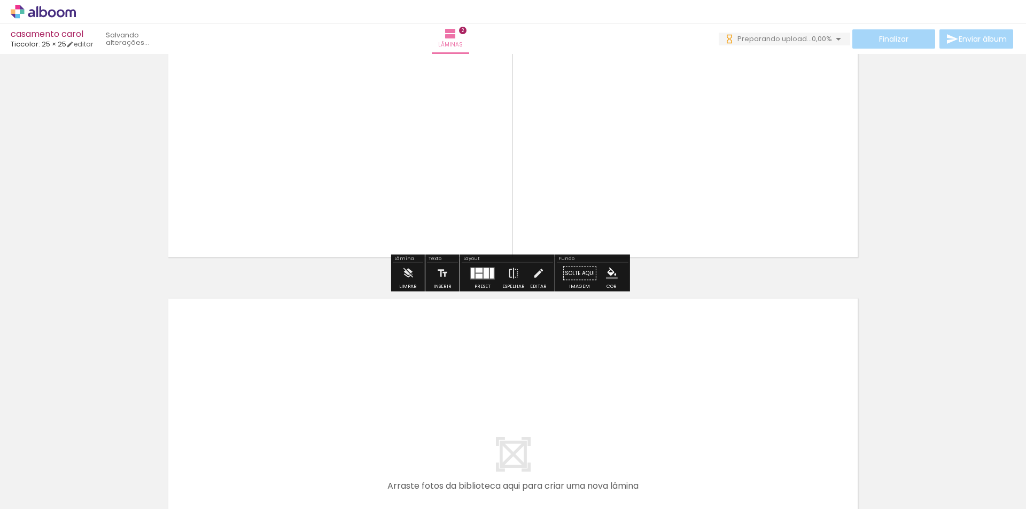
click at [484, 273] on div at bounding box center [486, 273] width 5 height 11
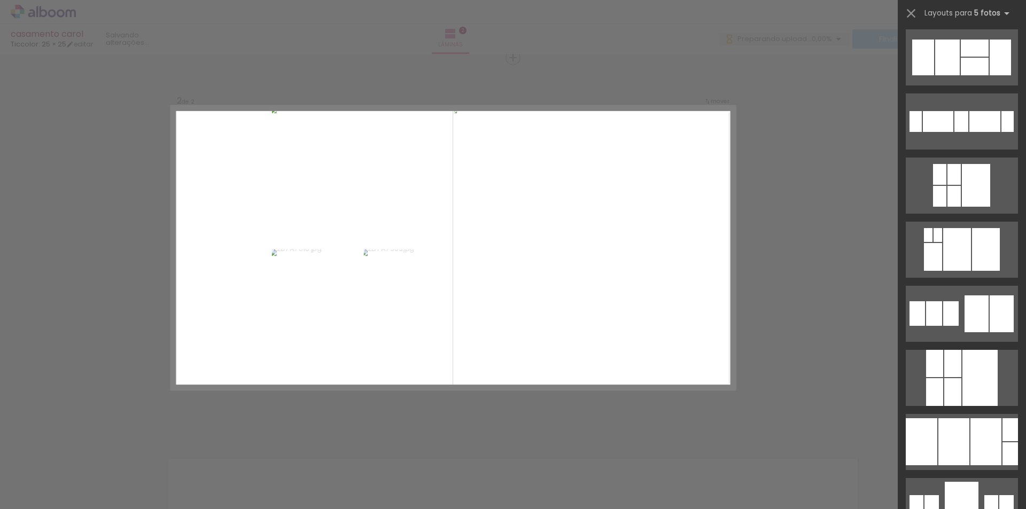
scroll to position [5687, 0]
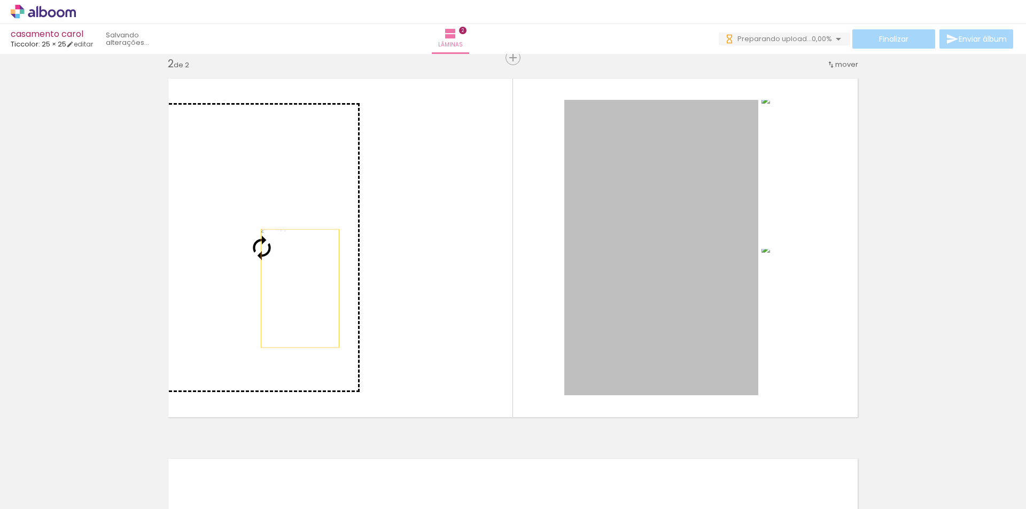
drag, startPoint x: 677, startPoint y: 280, endPoint x: 284, endPoint y: 280, distance: 392.9
click at [0, 0] on slot at bounding box center [0, 0] width 0 height 0
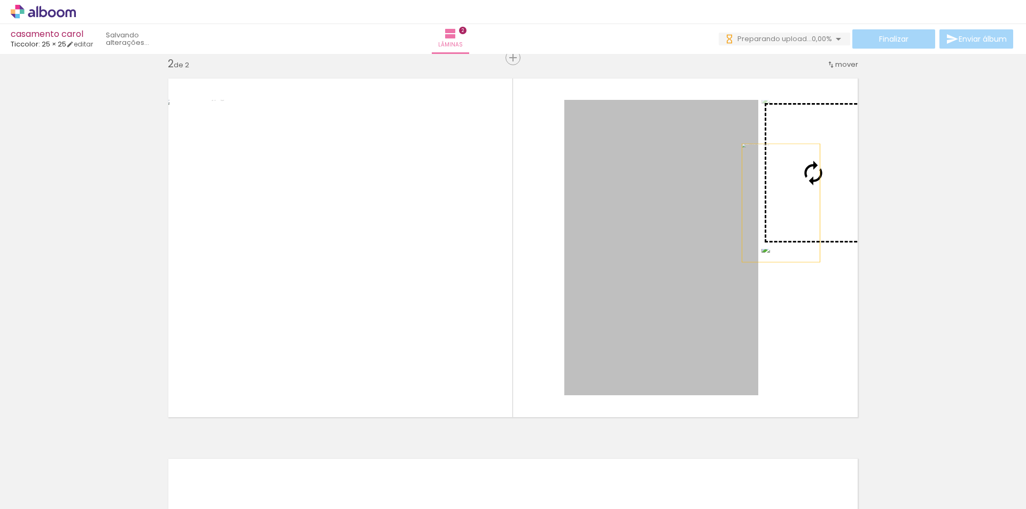
drag, startPoint x: 655, startPoint y: 224, endPoint x: 781, endPoint y: 202, distance: 128.2
click at [0, 0] on slot at bounding box center [0, 0] width 0 height 0
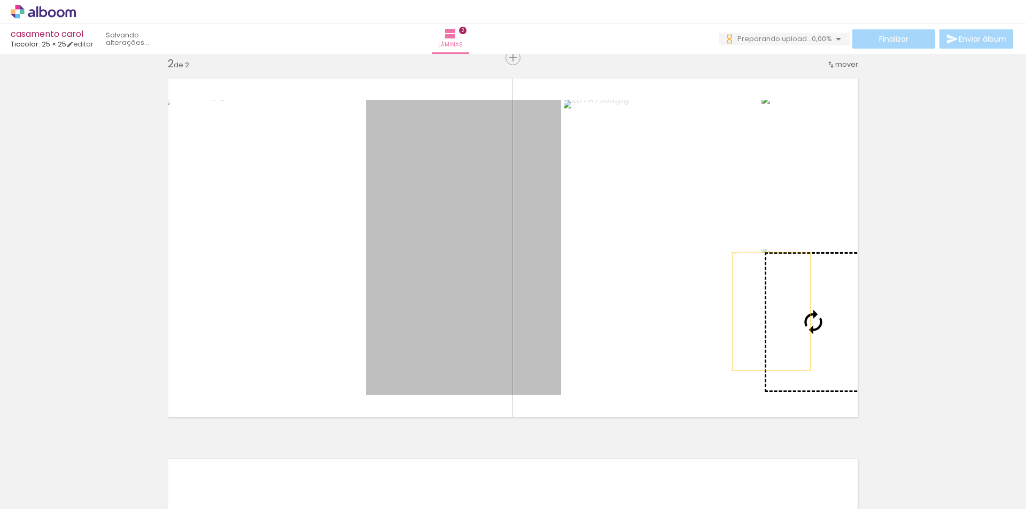
drag, startPoint x: 477, startPoint y: 272, endPoint x: 776, endPoint y: 313, distance: 301.7
click at [0, 0] on slot at bounding box center [0, 0] width 0 height 0
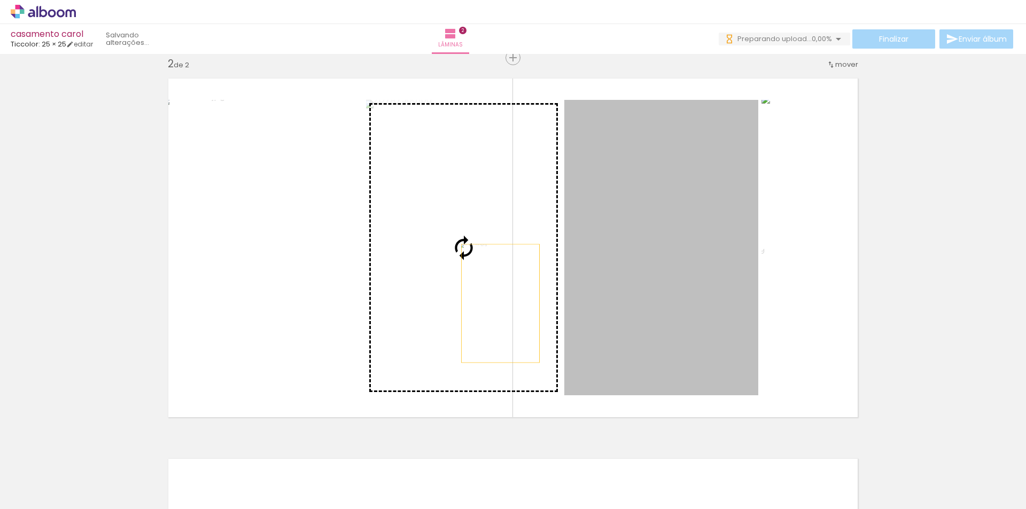
drag, startPoint x: 714, startPoint y: 314, endPoint x: 497, endPoint y: 304, distance: 217.8
click at [0, 0] on slot at bounding box center [0, 0] width 0 height 0
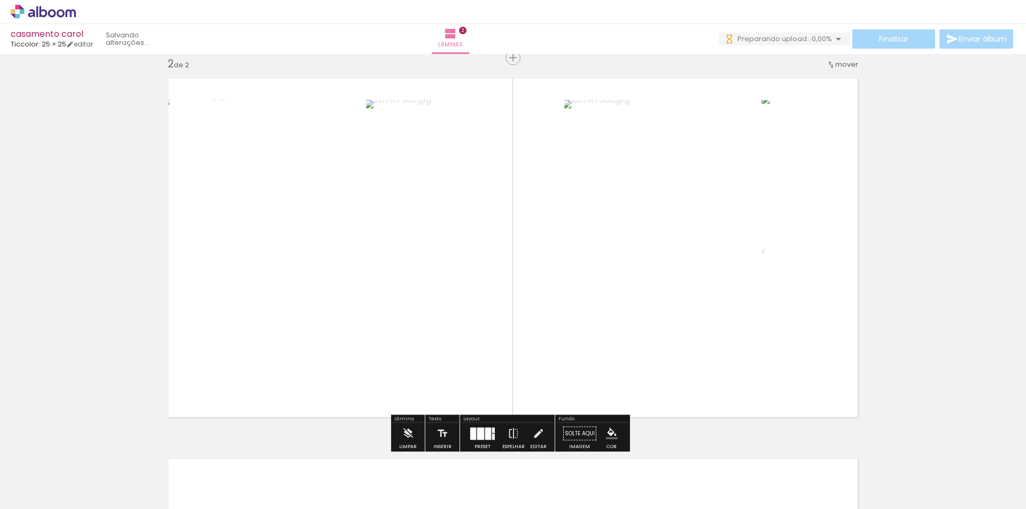
click at [974, 289] on div "Inserir lâmina 1 de 2 Inserir lâmina 2 de 2" at bounding box center [513, 234] width 1026 height 1142
click at [960, 298] on div "Inserir lâmina 1 de 2 Inserir lâmina 2 de 2" at bounding box center [513, 234] width 1026 height 1142
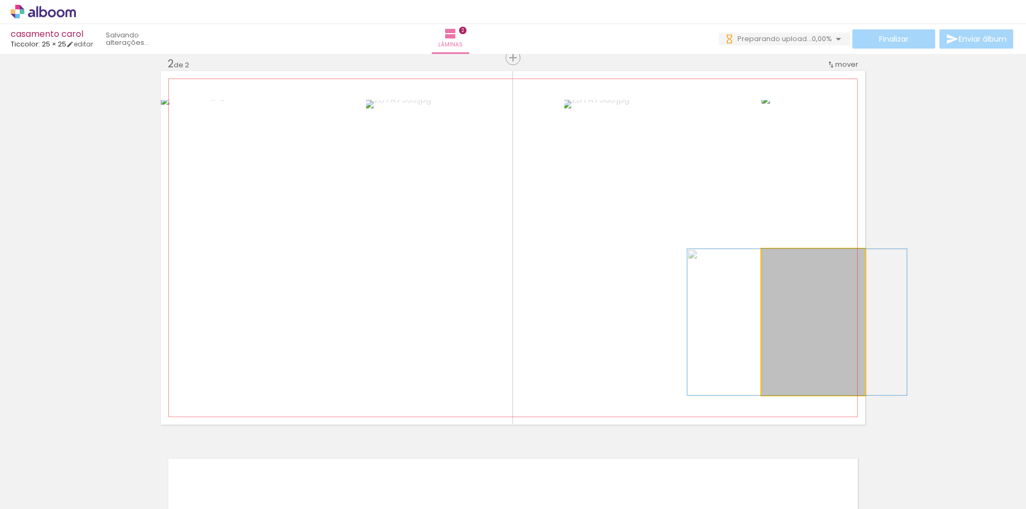
drag, startPoint x: 825, startPoint y: 365, endPoint x: 809, endPoint y: 363, distance: 16.1
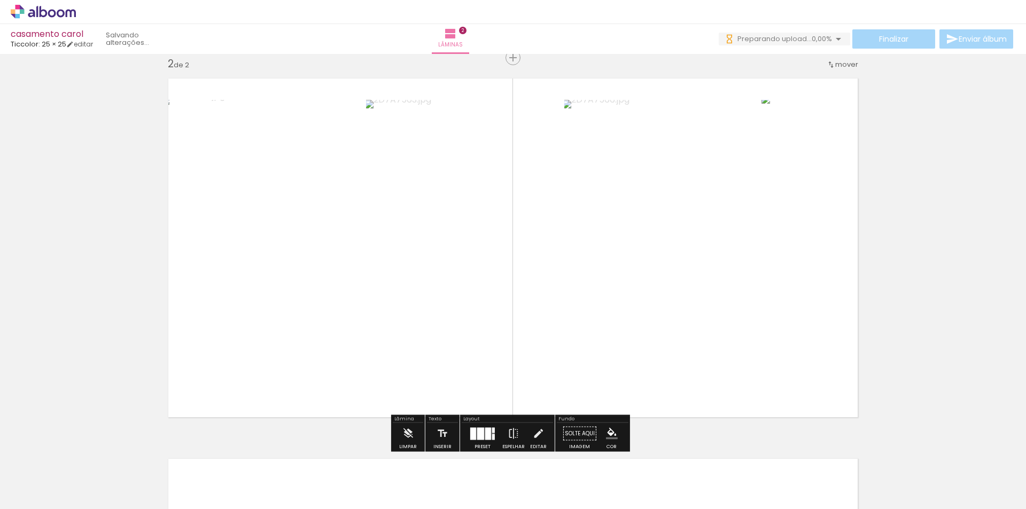
click at [939, 361] on div "Inserir lâmina 1 de 2 Inserir lâmina 2 de 2" at bounding box center [513, 234] width 1026 height 1142
click at [939, 340] on div "Inserir lâmina 1 de 2 Inserir lâmina 2 de 2" at bounding box center [513, 234] width 1026 height 1142
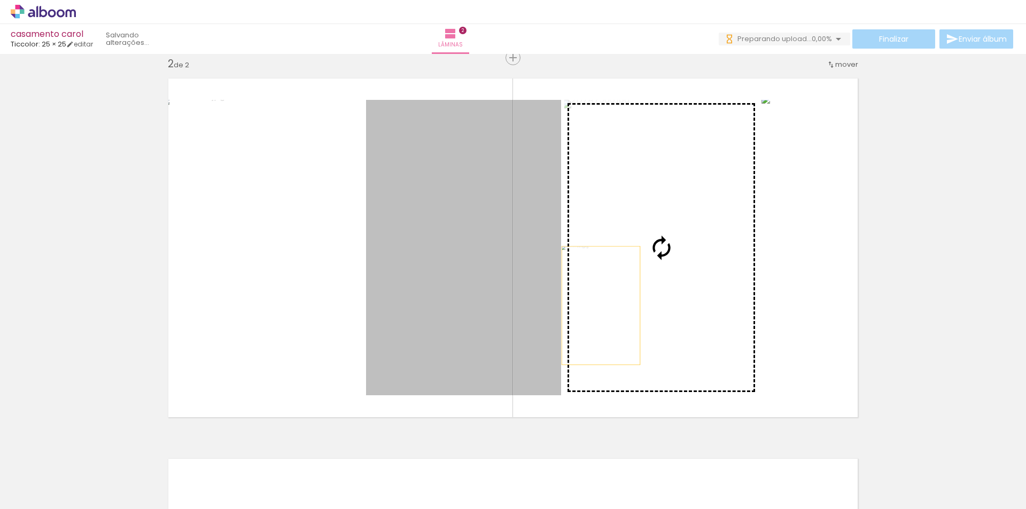
drag, startPoint x: 503, startPoint y: 303, endPoint x: 603, endPoint y: 306, distance: 100.0
click at [0, 0] on slot at bounding box center [0, 0] width 0 height 0
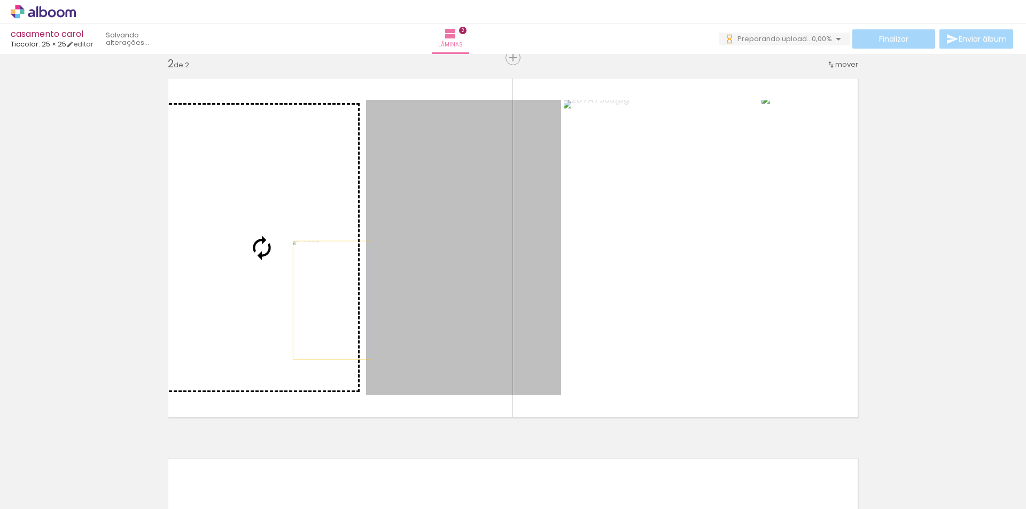
drag, startPoint x: 464, startPoint y: 294, endPoint x: 305, endPoint y: 298, distance: 158.8
click at [0, 0] on slot at bounding box center [0, 0] width 0 height 0
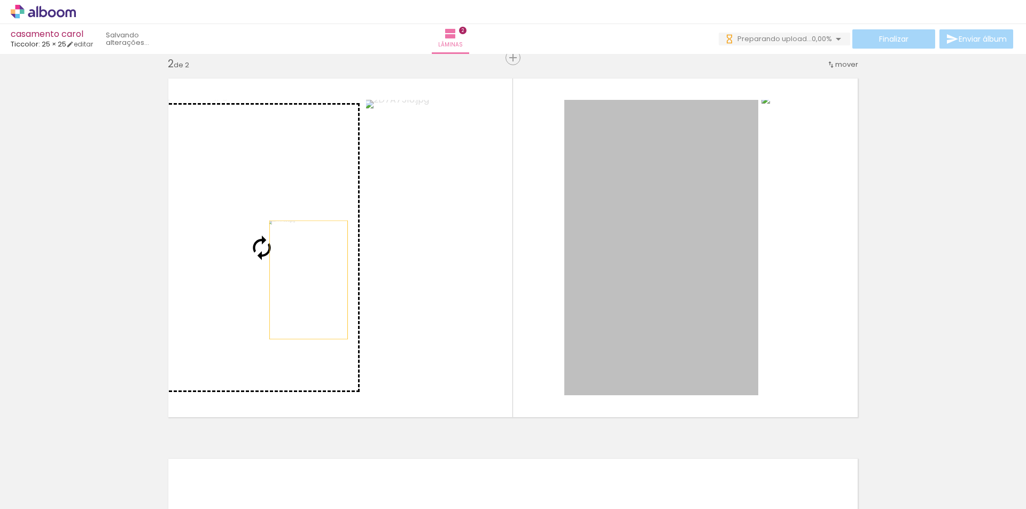
drag, startPoint x: 678, startPoint y: 276, endPoint x: 235, endPoint y: 277, distance: 443.1
click at [0, 0] on slot at bounding box center [0, 0] width 0 height 0
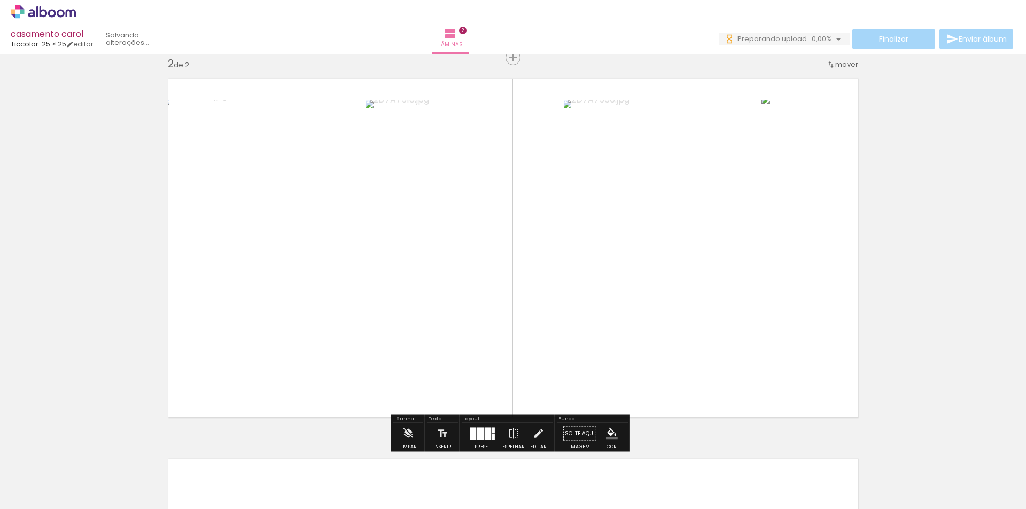
click at [917, 363] on div "Inserir lâmina 1 de 2 Inserir lâmina 2 de 2" at bounding box center [513, 234] width 1026 height 1142
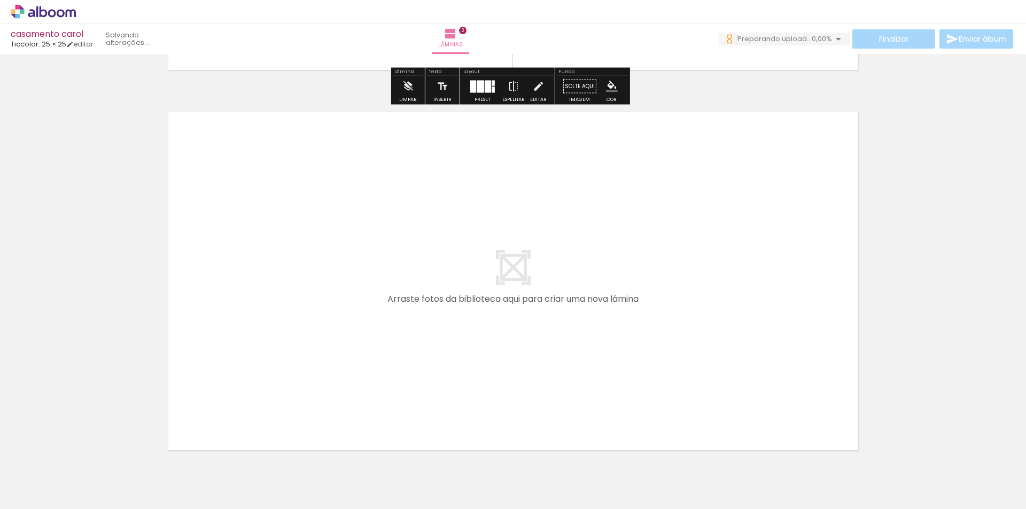
scroll to position [769, 0]
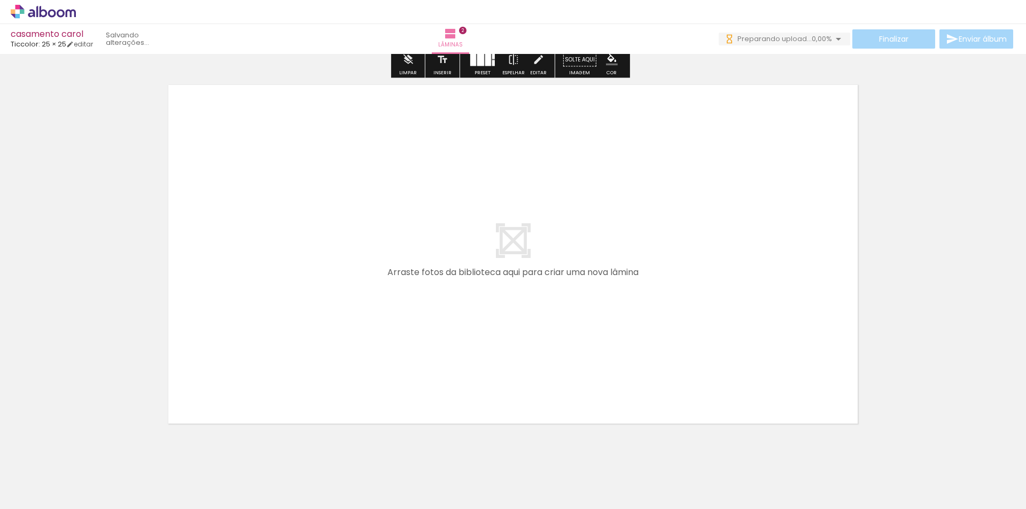
click at [36, 495] on span "Adicionar Fotos" at bounding box center [38, 495] width 32 height 12
click at [0, 0] on input "file" at bounding box center [0, 0] width 0 height 0
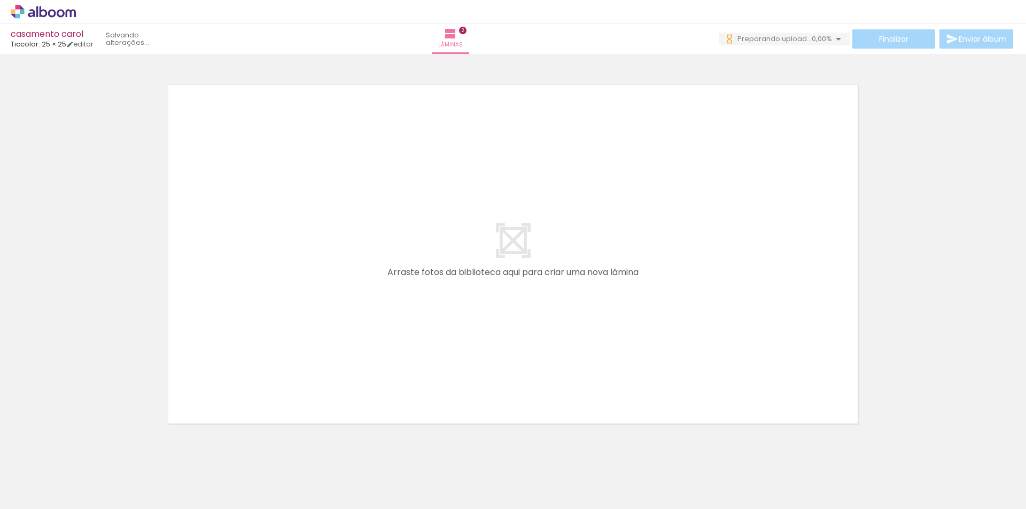
scroll to position [0, 0]
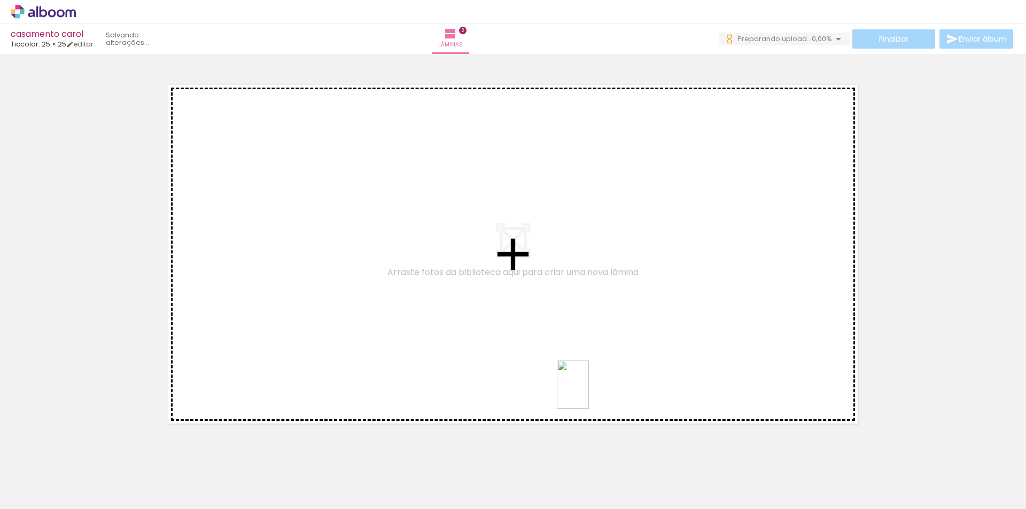
drag, startPoint x: 639, startPoint y: 493, endPoint x: 562, endPoint y: 339, distance: 172.1
click at [562, 339] on quentale-workspace at bounding box center [513, 254] width 1026 height 509
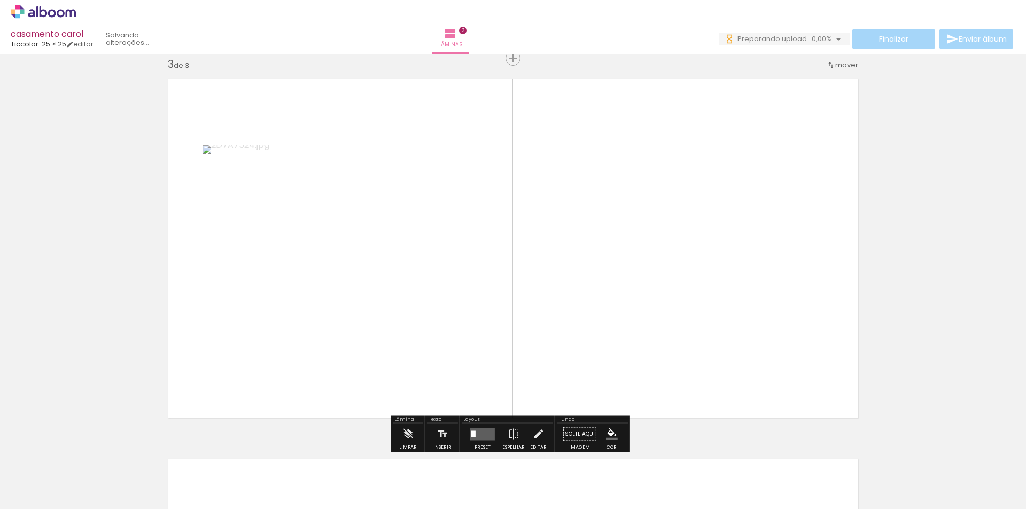
scroll to position [775, 0]
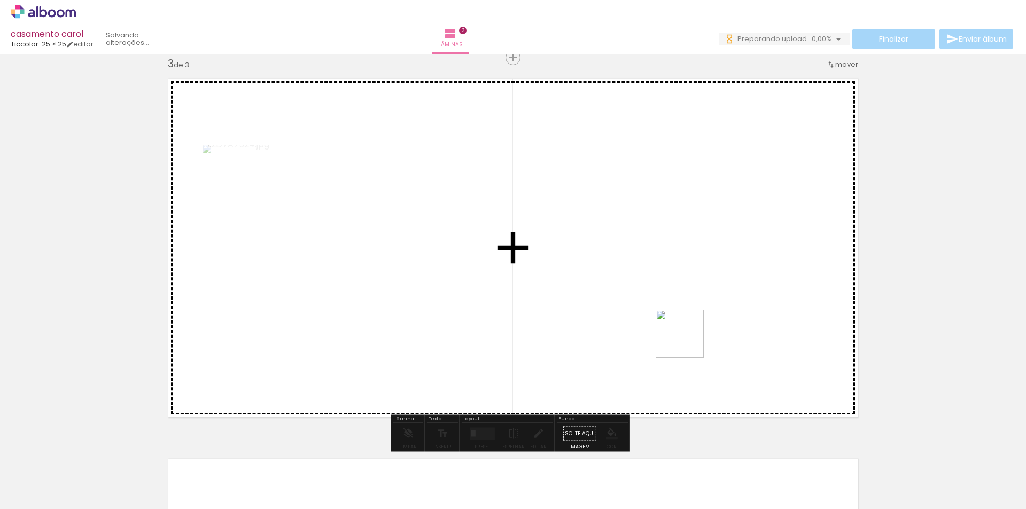
drag, startPoint x: 721, startPoint y: 474, endPoint x: 703, endPoint y: 386, distance: 89.9
click at [684, 323] on quentale-workspace at bounding box center [513, 254] width 1026 height 509
drag, startPoint x: 774, startPoint y: 468, endPoint x: 749, endPoint y: 389, distance: 82.5
click at [714, 322] on quentale-workspace at bounding box center [513, 254] width 1026 height 509
drag, startPoint x: 833, startPoint y: 482, endPoint x: 825, endPoint y: 423, distance: 59.9
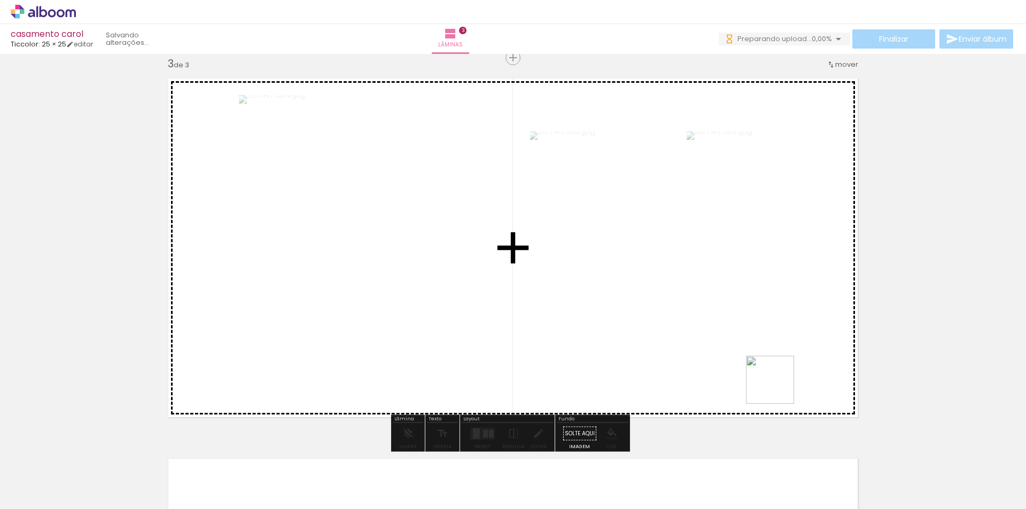
click at [725, 315] on quentale-workspace at bounding box center [513, 254] width 1026 height 509
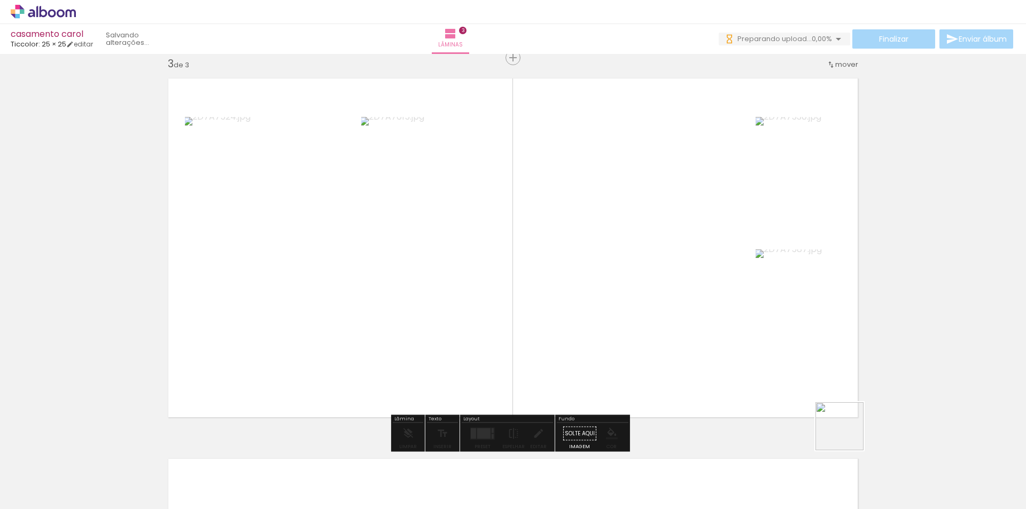
drag, startPoint x: 863, startPoint y: 449, endPoint x: 718, endPoint y: 316, distance: 196.3
click at [718, 316] on quentale-workspace at bounding box center [513, 254] width 1026 height 509
drag, startPoint x: 950, startPoint y: 484, endPoint x: 702, endPoint y: 328, distance: 293.5
click at [702, 329] on quentale-workspace at bounding box center [513, 254] width 1026 height 509
click at [478, 436] on div at bounding box center [482, 436] width 9 height 4
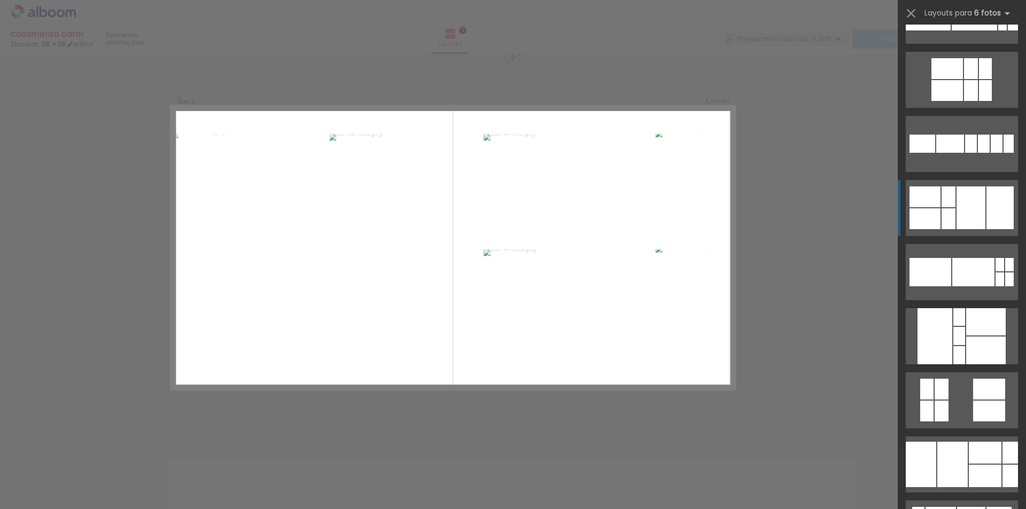
scroll to position [321, 0]
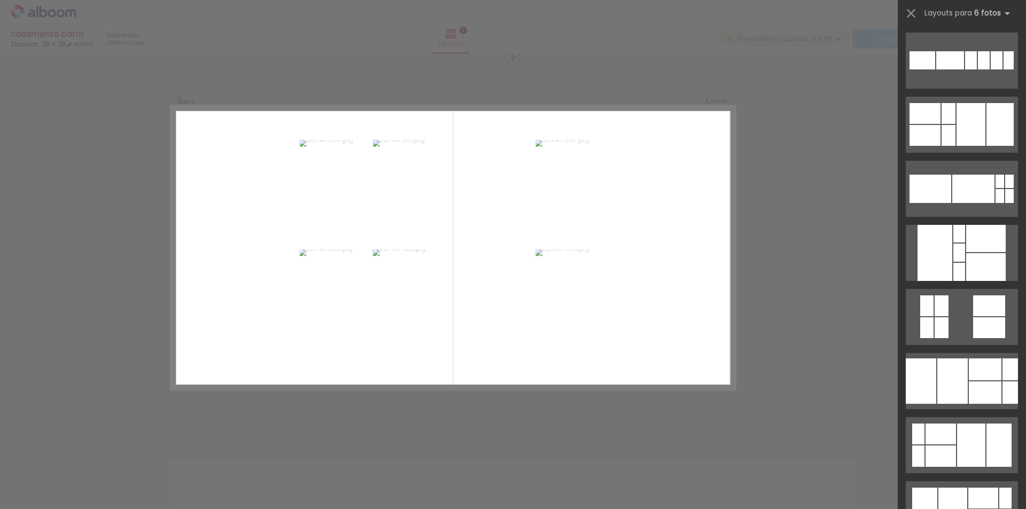
click at [41, 498] on span "Adicionar Fotos" at bounding box center [38, 495] width 32 height 12
click at [0, 0] on input "file" at bounding box center [0, 0] width 0 height 0
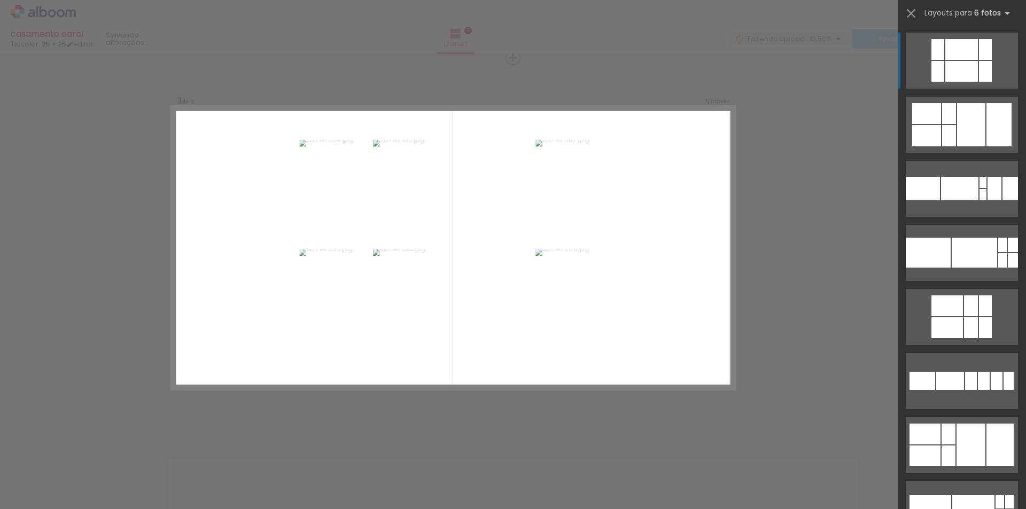
scroll to position [0, 22]
click at [825, 352] on div "Confirmar Cancelar" at bounding box center [513, 53] width 1026 height 1548
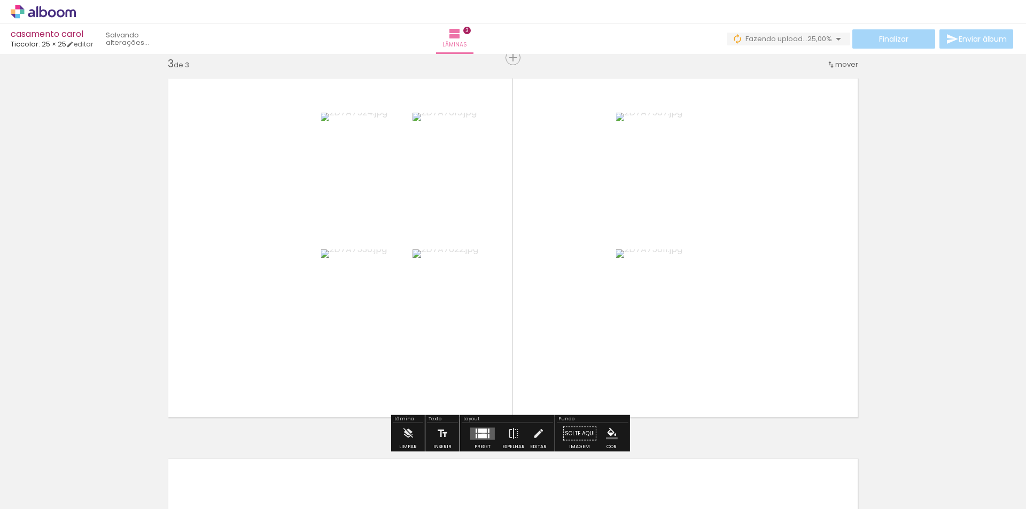
click at [481, 435] on div at bounding box center [482, 436] width 9 height 4
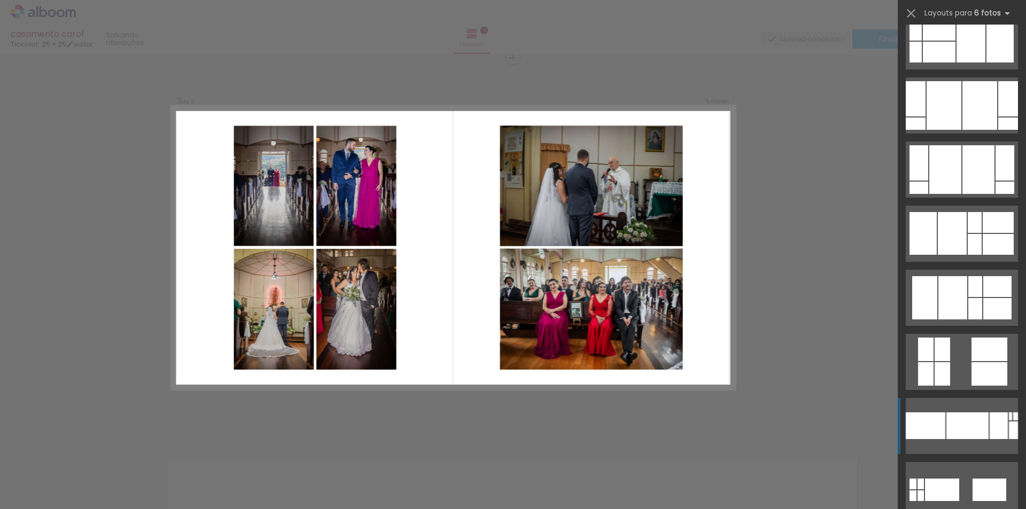
scroll to position [2405, 0]
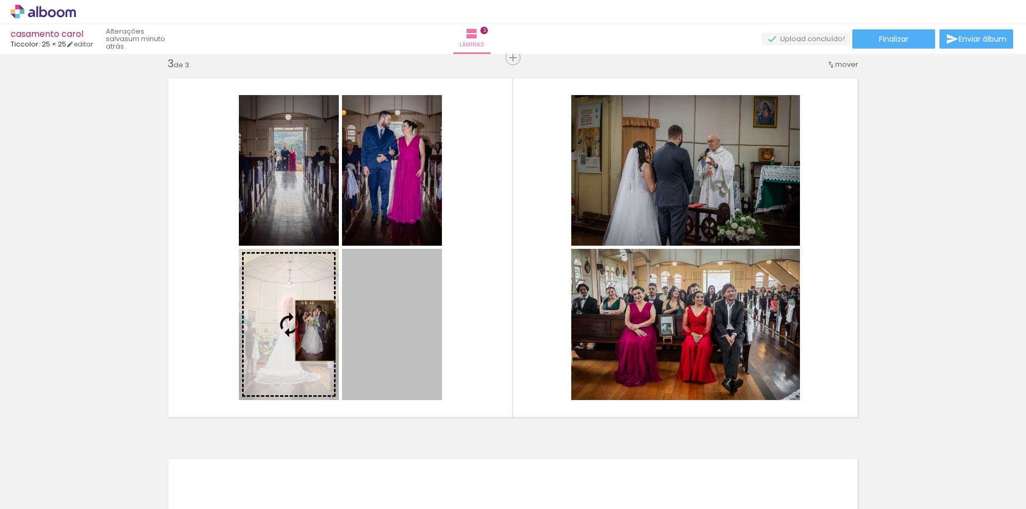
drag, startPoint x: 386, startPoint y: 337, endPoint x: 311, endPoint y: 330, distance: 76.2
click at [0, 0] on slot at bounding box center [0, 0] width 0 height 0
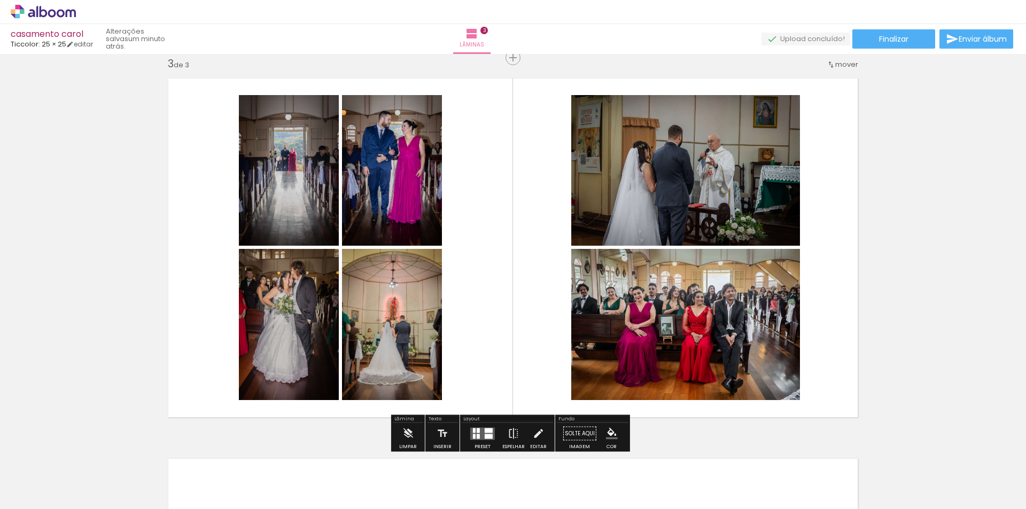
click at [962, 280] on div "Inserir lâmina 1 de 3 Inserir lâmina 2 de 3 Inserir lâmina 3 de 3" at bounding box center [513, 44] width 1026 height 1523
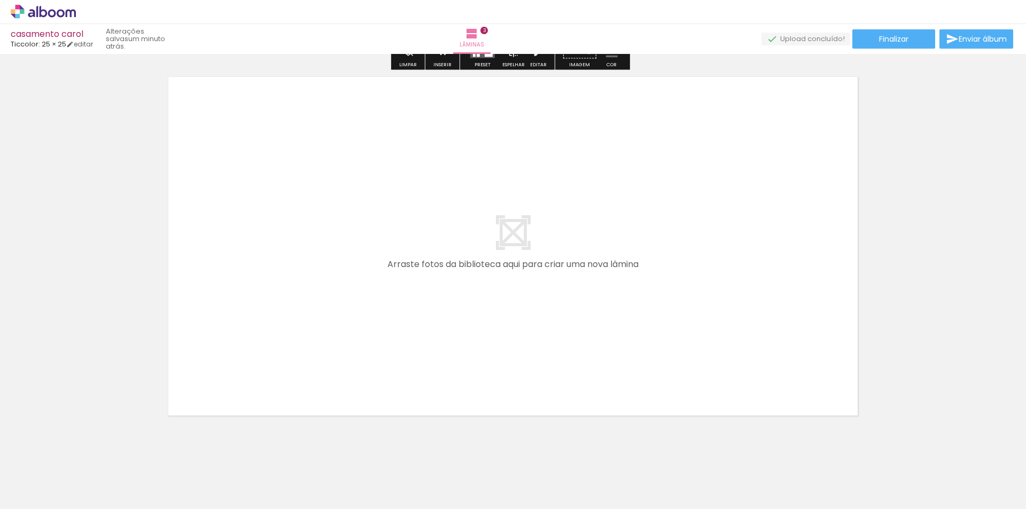
scroll to position [1175, 0]
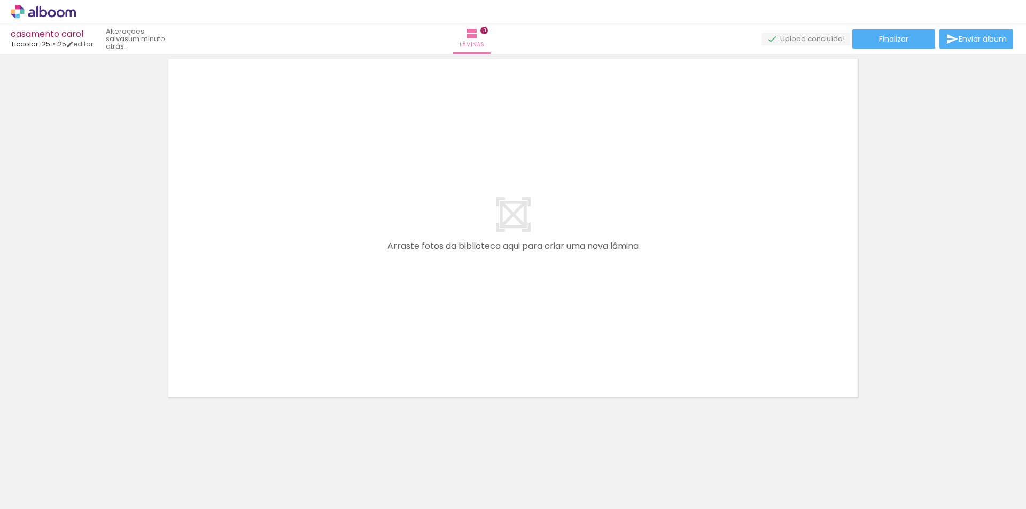
click at [560, 312] on quentale-layouter at bounding box center [513, 228] width 704 height 354
click at [36, 494] on span "Adicionar Fotos" at bounding box center [38, 495] width 32 height 12
click at [0, 0] on input "file" at bounding box center [0, 0] width 0 height 0
drag, startPoint x: 687, startPoint y: 482, endPoint x: 704, endPoint y: 481, distance: 17.1
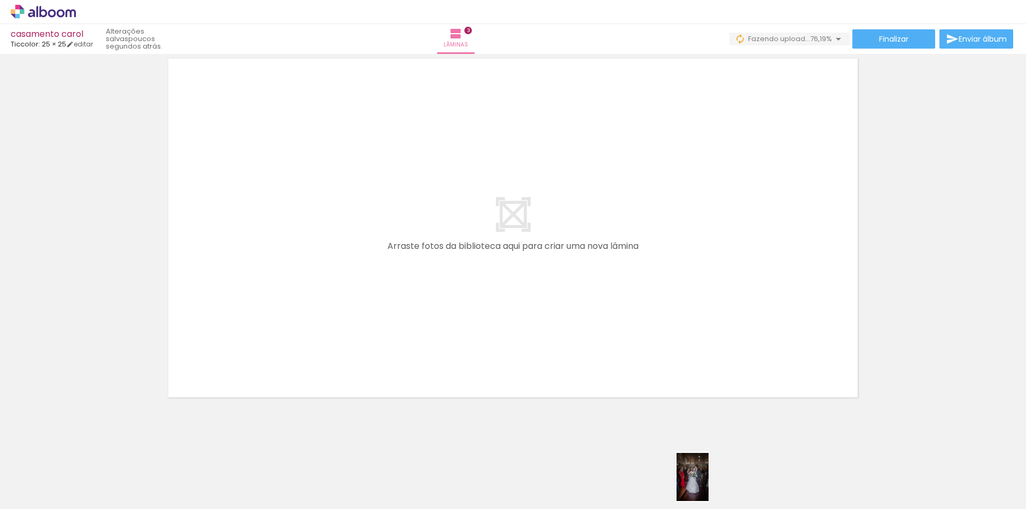
click at [701, 481] on div at bounding box center [682, 473] width 35 height 53
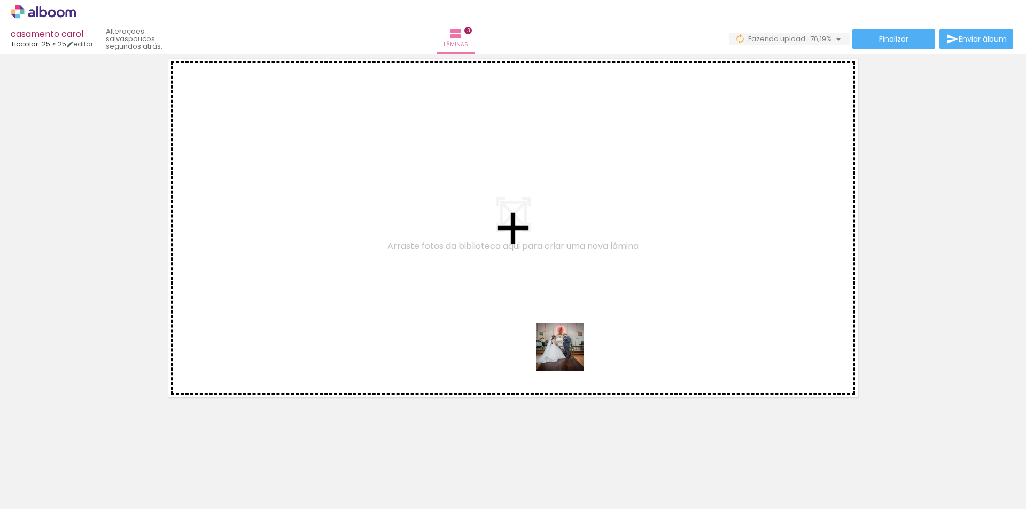
drag, startPoint x: 744, startPoint y: 489, endPoint x: 550, endPoint y: 332, distance: 249.3
click at [550, 332] on quentale-workspace at bounding box center [513, 254] width 1026 height 509
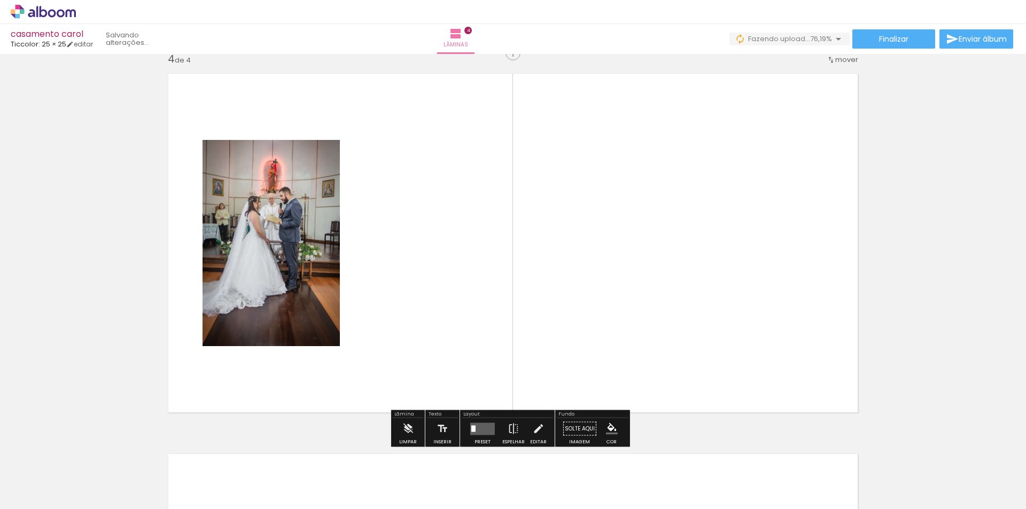
scroll to position [1156, 0]
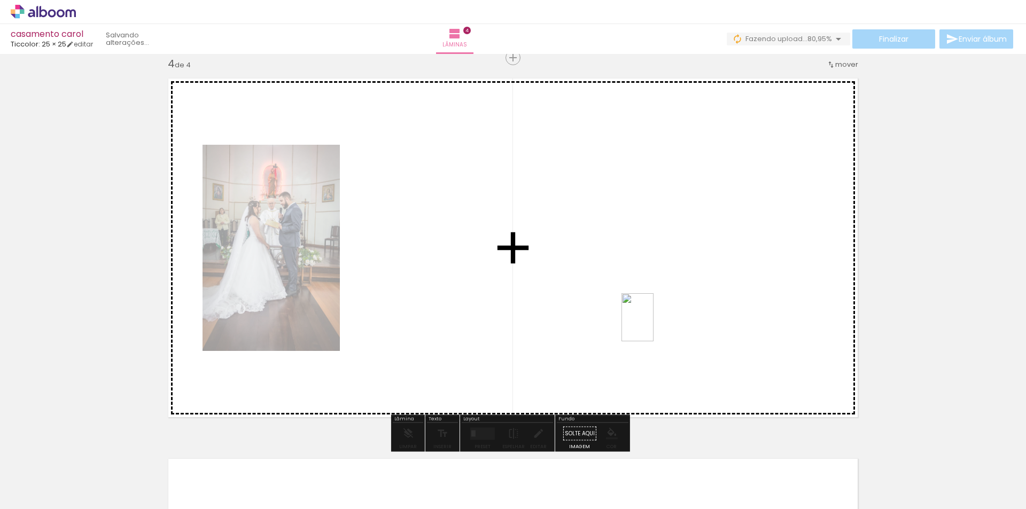
drag, startPoint x: 814, startPoint y: 481, endPoint x: 698, endPoint y: 379, distance: 154.9
click at [654, 325] on quentale-workspace at bounding box center [513, 254] width 1026 height 509
drag, startPoint x: 866, startPoint y: 483, endPoint x: 759, endPoint y: 405, distance: 132.8
click at [639, 295] on quentale-workspace at bounding box center [513, 254] width 1026 height 509
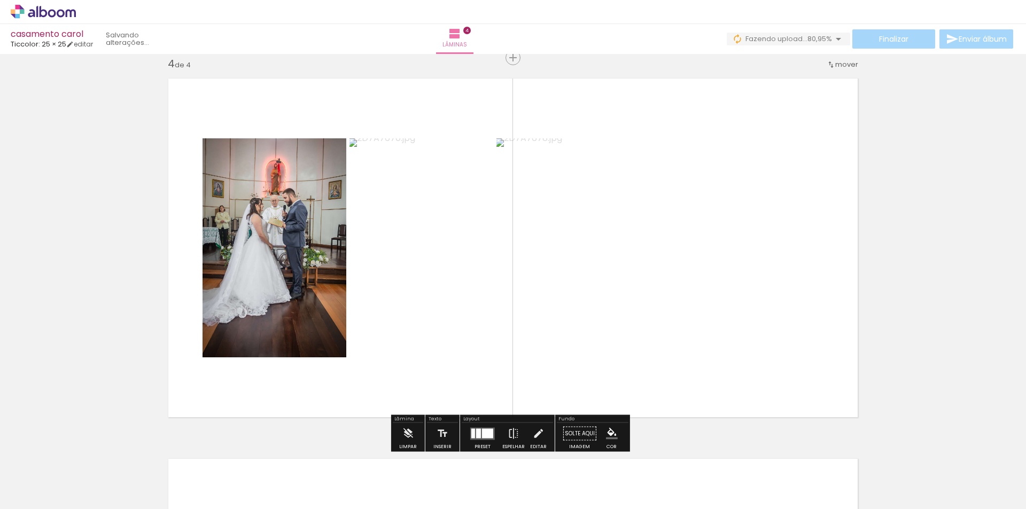
drag, startPoint x: 920, startPoint y: 479, endPoint x: 830, endPoint y: 424, distance: 105.3
click at [627, 301] on quentale-workspace at bounding box center [513, 254] width 1026 height 509
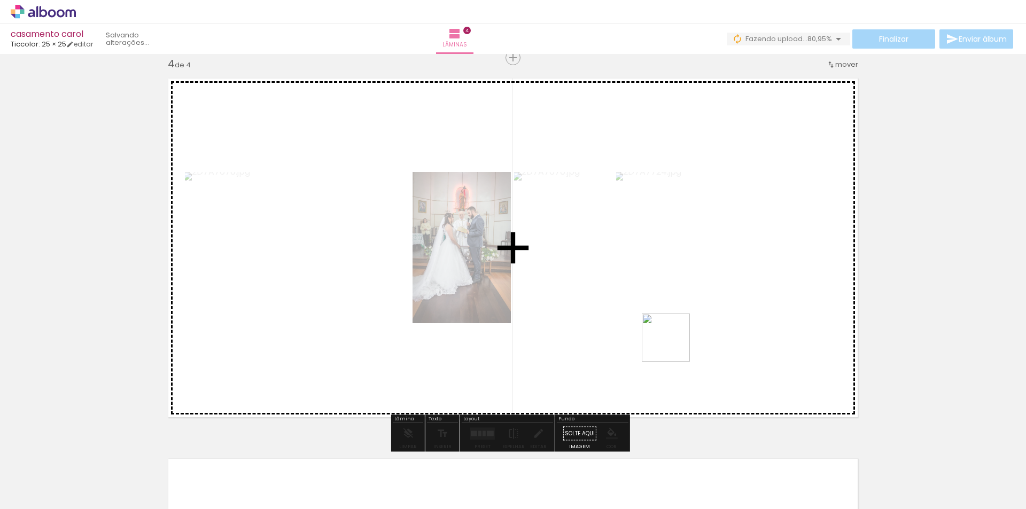
drag, startPoint x: 988, startPoint y: 479, endPoint x: 632, endPoint y: 322, distance: 389.6
click at [633, 321] on quentale-workspace at bounding box center [513, 254] width 1026 height 509
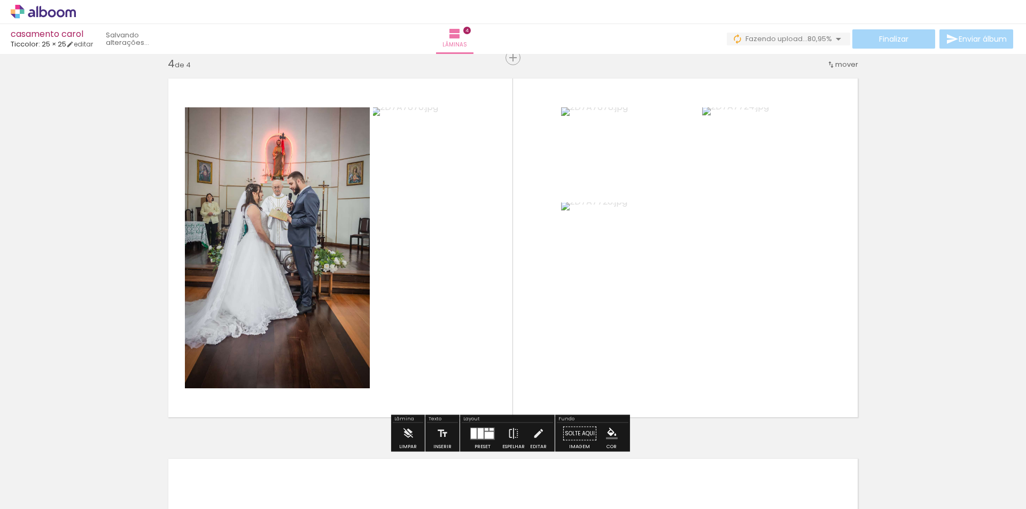
click at [478, 433] on div at bounding box center [481, 433] width 6 height 11
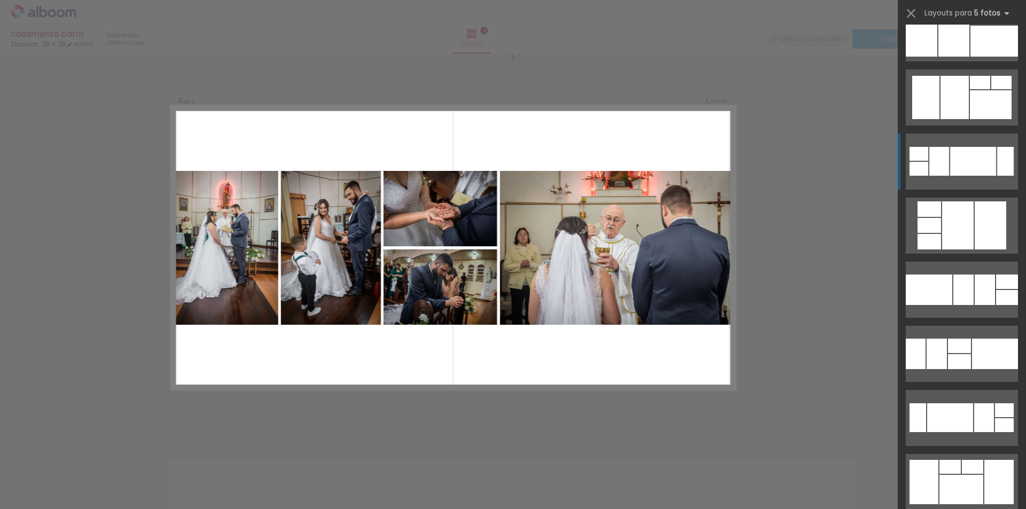
scroll to position [2405, 0]
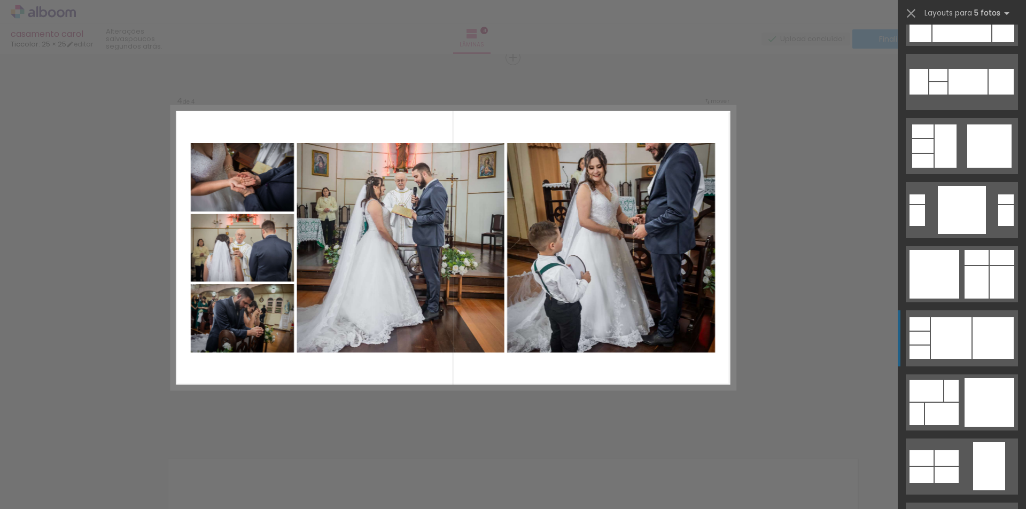
scroll to position [3367, 0]
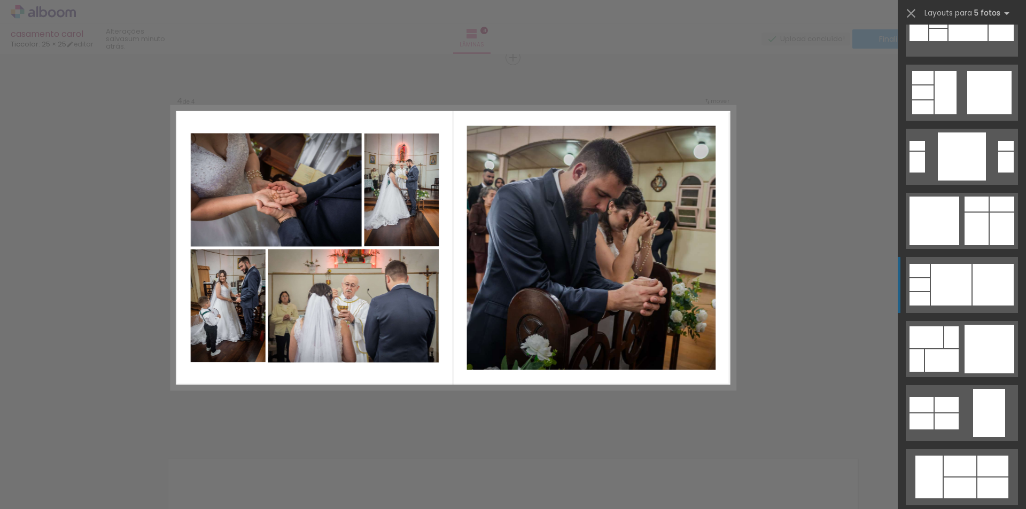
click at [990, 245] on div at bounding box center [1002, 229] width 25 height 33
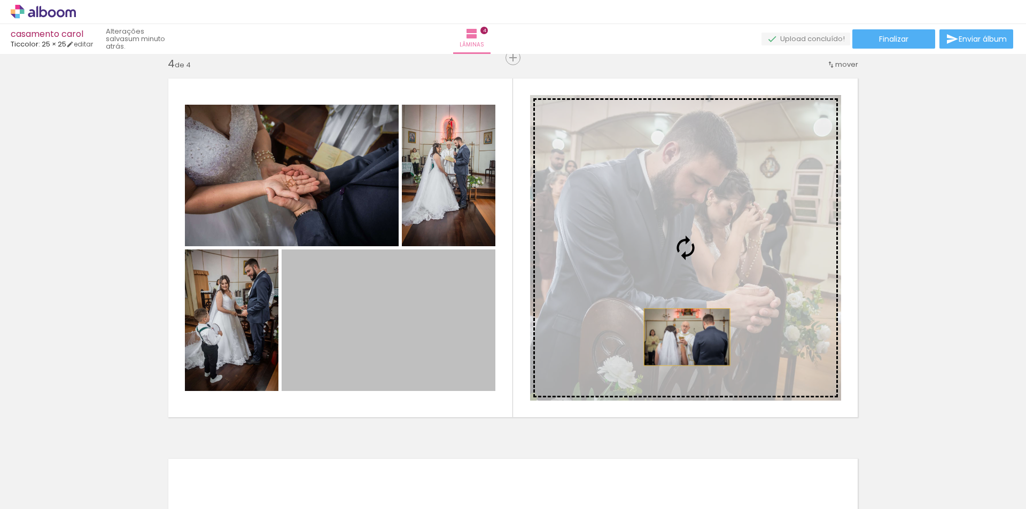
drag, startPoint x: 419, startPoint y: 361, endPoint x: 705, endPoint y: 332, distance: 288.0
click at [0, 0] on slot at bounding box center [0, 0] width 0 height 0
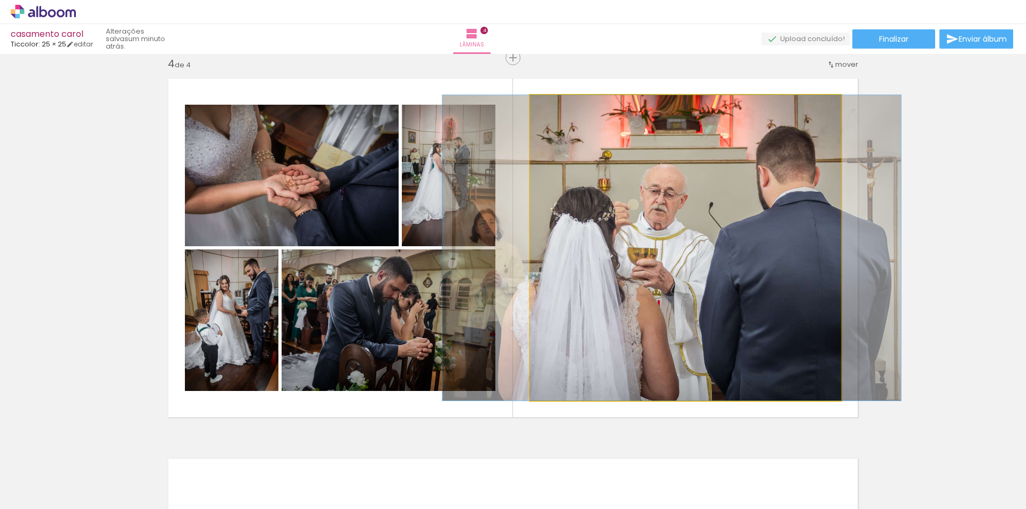
drag, startPoint x: 752, startPoint y: 256, endPoint x: 738, endPoint y: 254, distance: 14.0
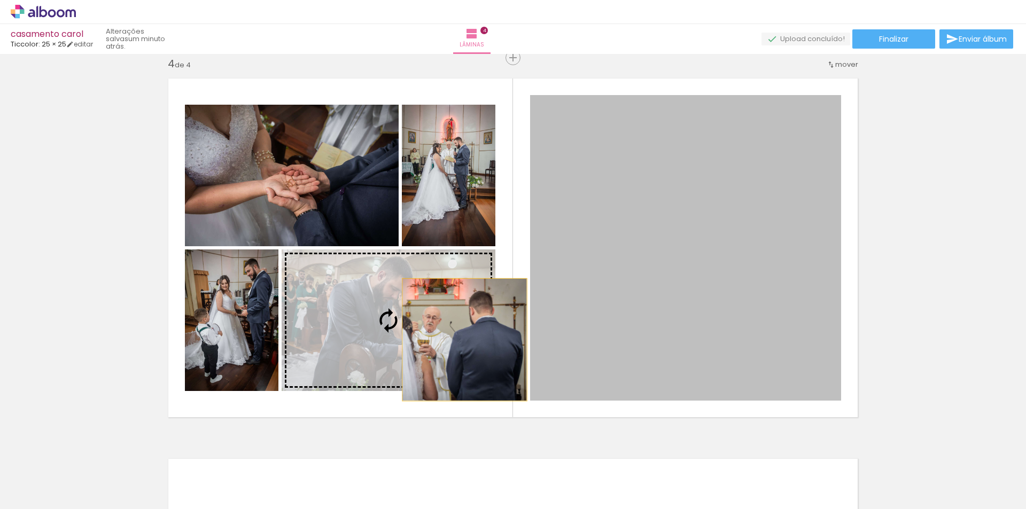
drag, startPoint x: 668, startPoint y: 324, endPoint x: 454, endPoint y: 335, distance: 213.5
click at [0, 0] on slot at bounding box center [0, 0] width 0 height 0
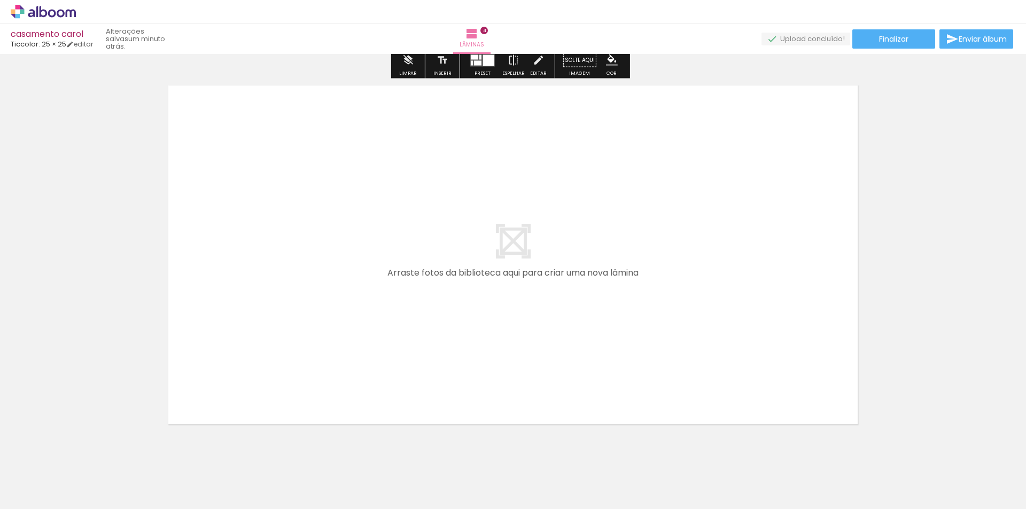
scroll to position [1556, 0]
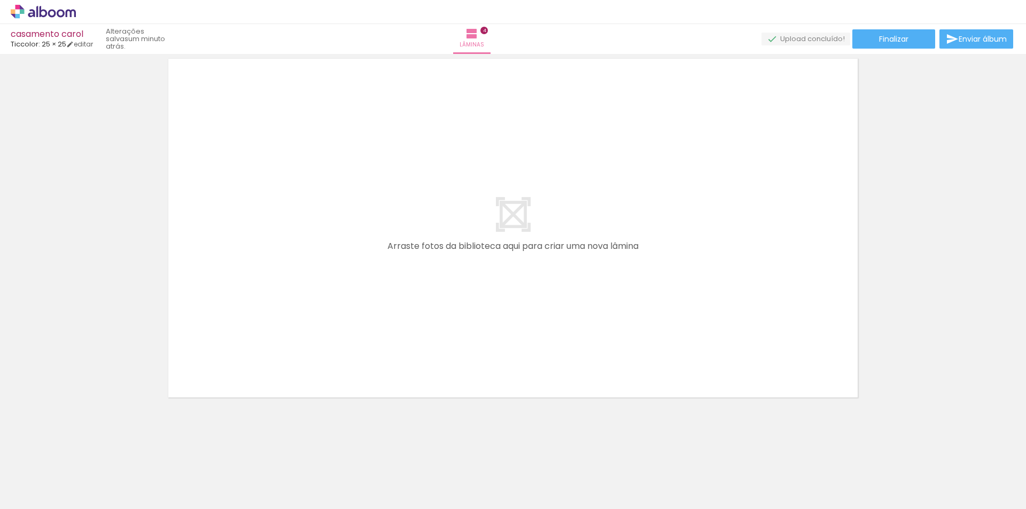
click at [50, 494] on span "Adicionar Fotos" at bounding box center [38, 495] width 32 height 12
click at [0, 0] on input "file" at bounding box center [0, 0] width 0 height 0
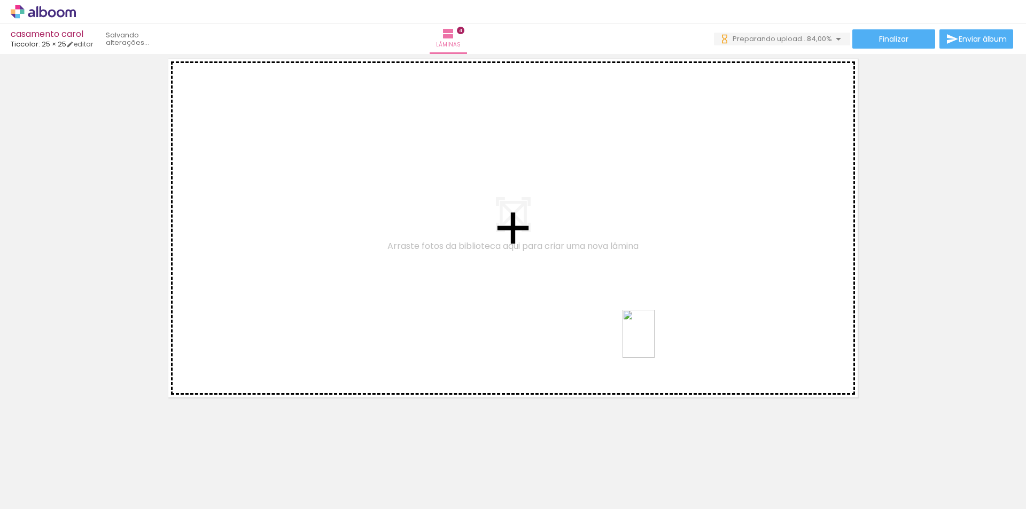
drag, startPoint x: 814, startPoint y: 479, endPoint x: 717, endPoint y: 405, distance: 122.7
click at [655, 342] on quentale-workspace at bounding box center [513, 254] width 1026 height 509
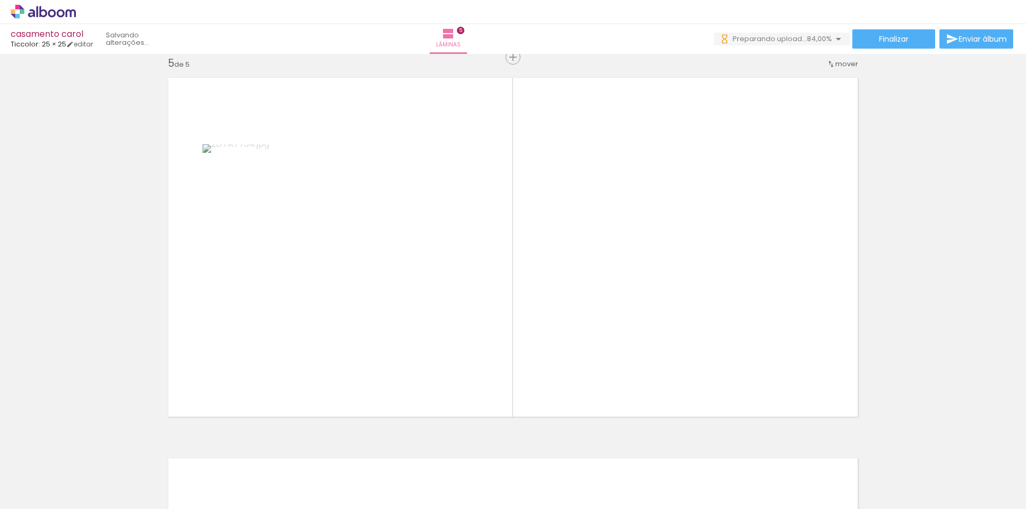
scroll to position [1536, 0]
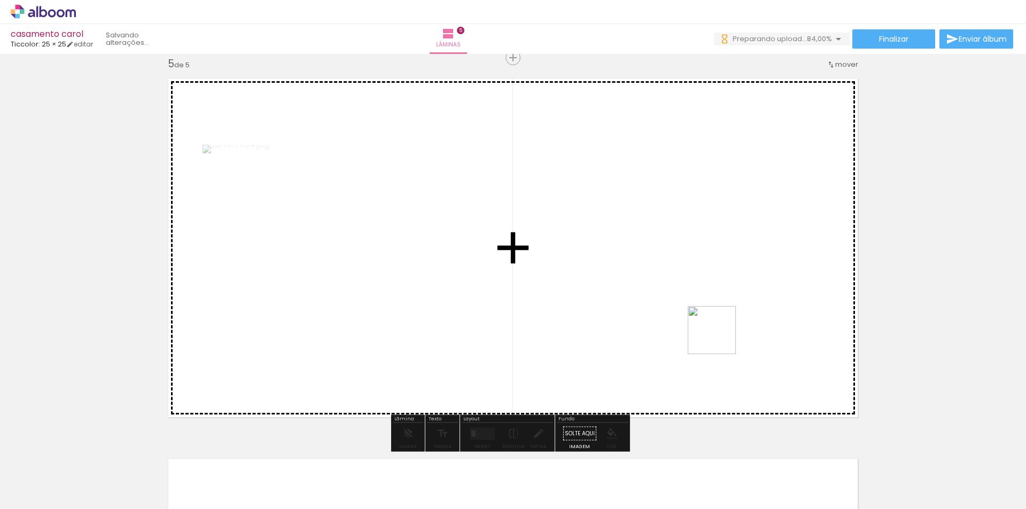
drag, startPoint x: 872, startPoint y: 477, endPoint x: 733, endPoint y: 368, distance: 177.0
click at [672, 299] on quentale-workspace at bounding box center [513, 254] width 1026 height 509
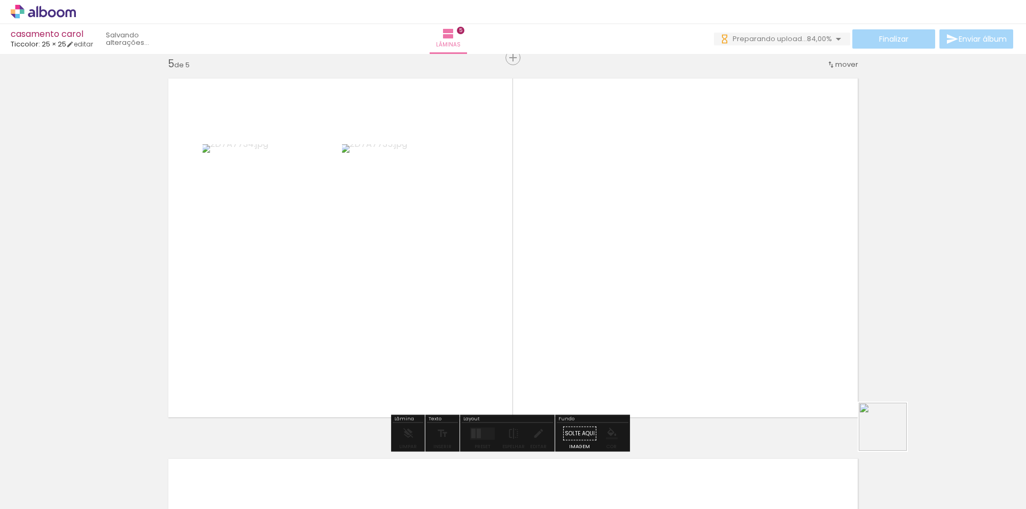
drag, startPoint x: 935, startPoint y: 481, endPoint x: 711, endPoint y: 325, distance: 272.2
click at [711, 325] on quentale-workspace at bounding box center [513, 254] width 1026 height 509
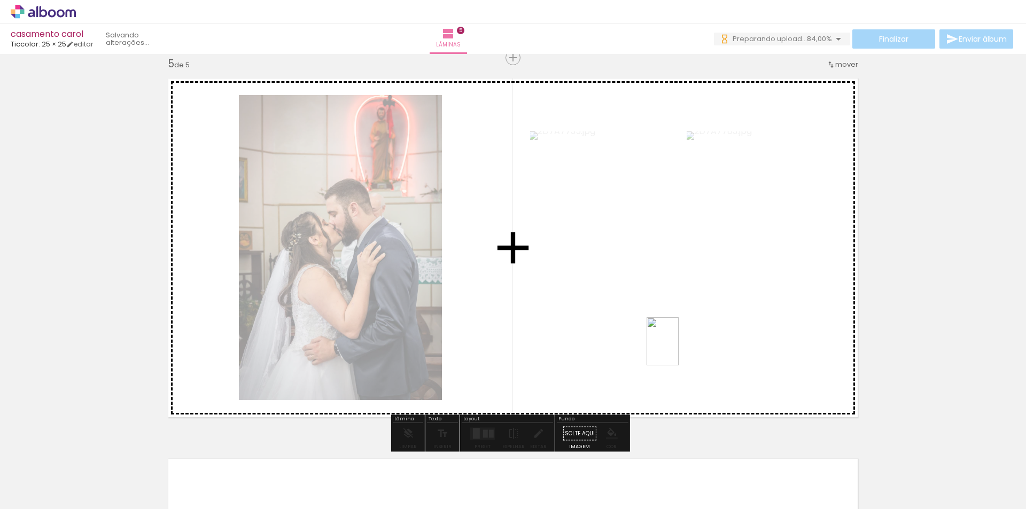
drag, startPoint x: 978, startPoint y: 475, endPoint x: 679, endPoint y: 350, distance: 324.4
click at [679, 350] on quentale-workspace at bounding box center [513, 254] width 1026 height 509
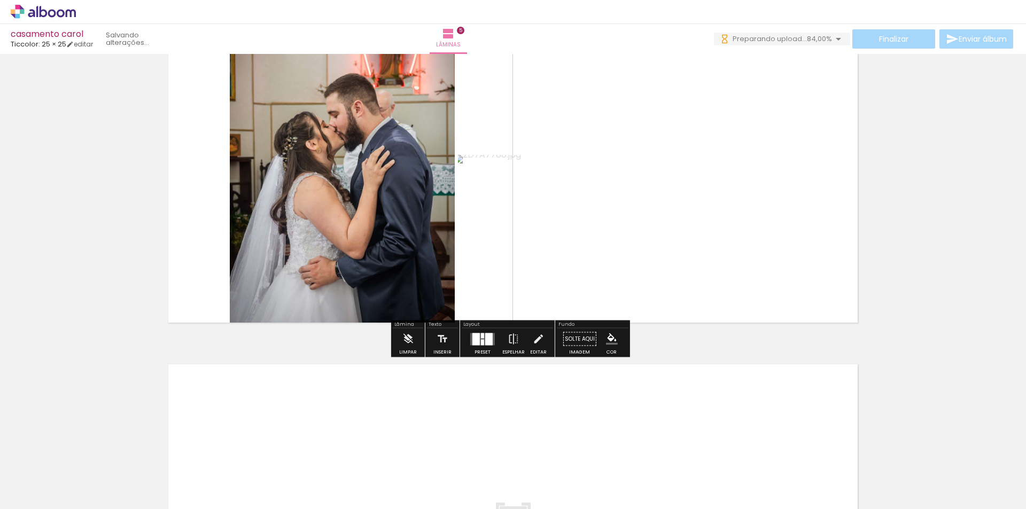
scroll to position [1643, 0]
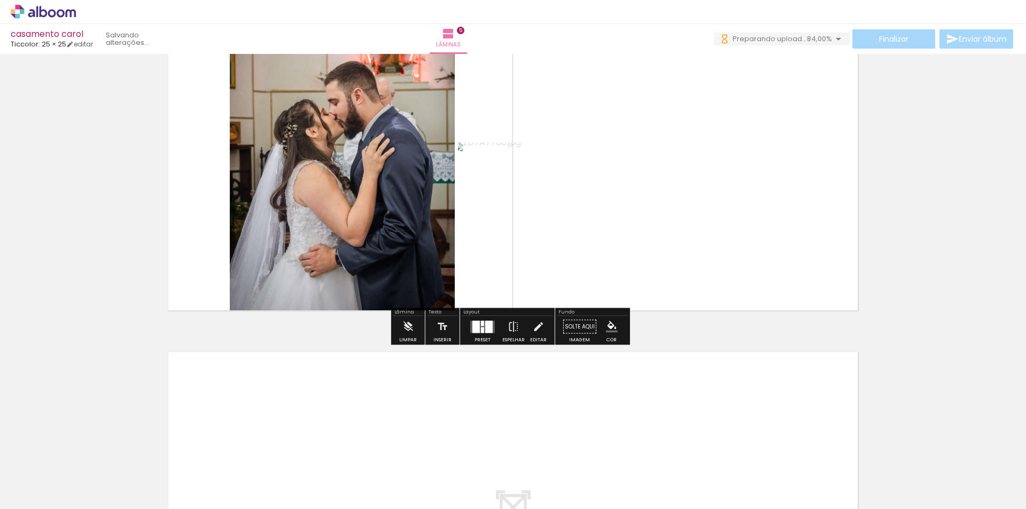
click at [478, 331] on quentale-layouter at bounding box center [482, 327] width 25 height 12
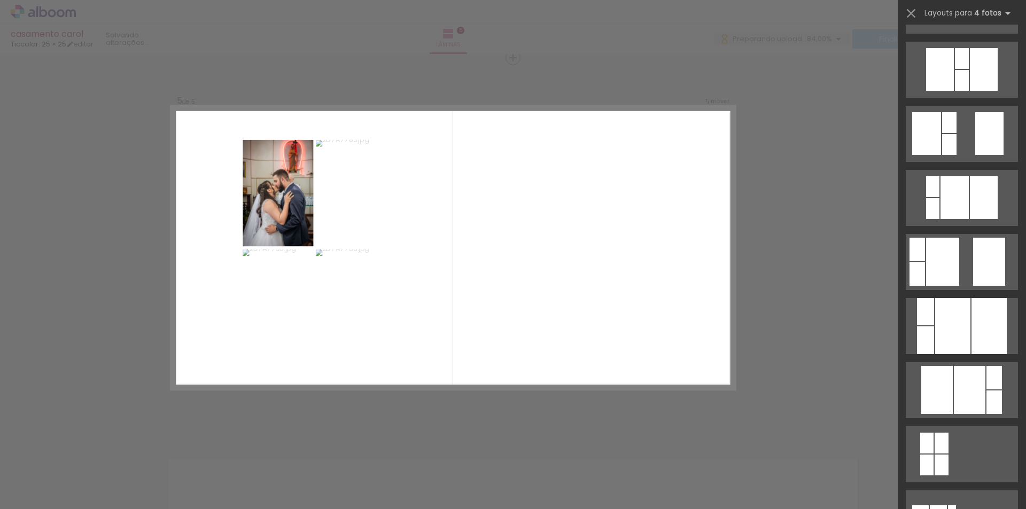
scroll to position [374, 0]
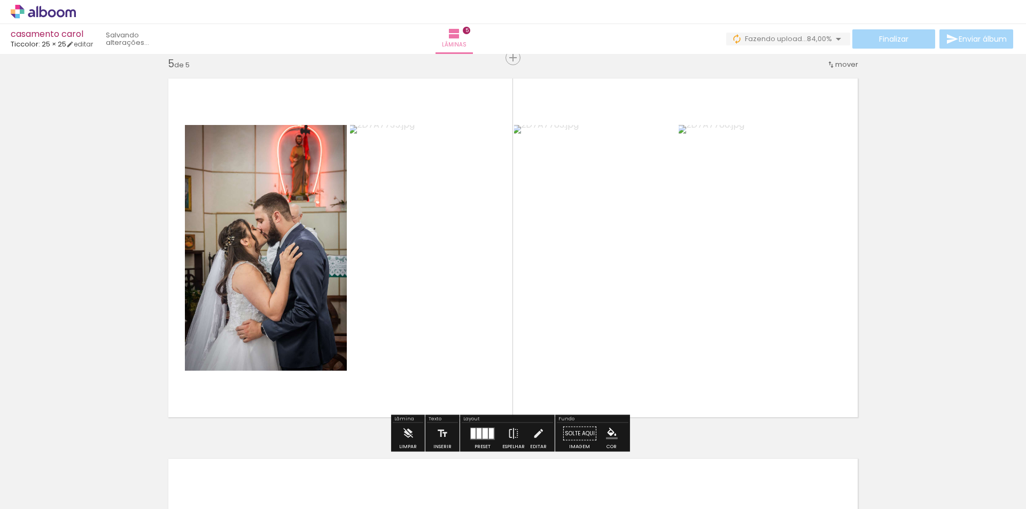
drag, startPoint x: 479, startPoint y: 434, endPoint x: 596, endPoint y: 427, distance: 117.8
click at [479, 435] on quentale-layouter at bounding box center [482, 434] width 25 height 12
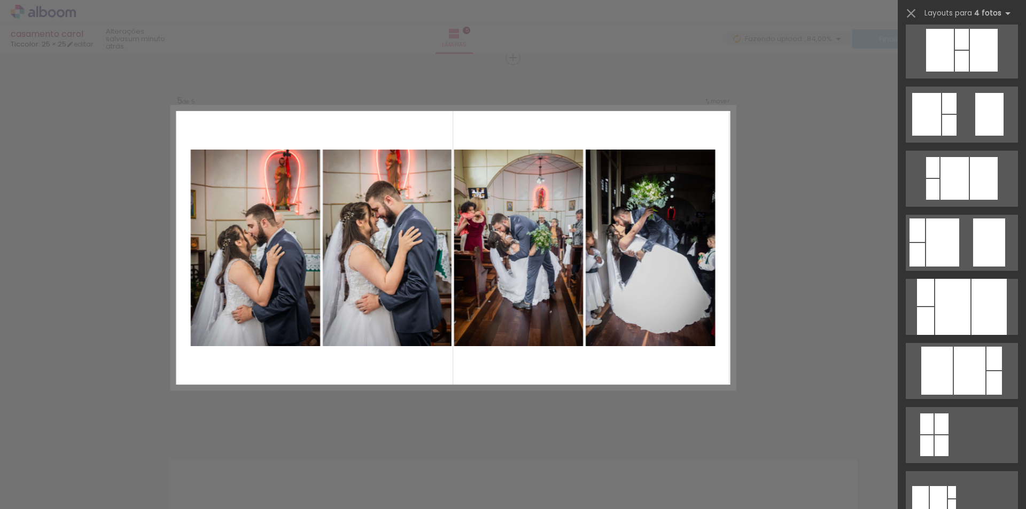
scroll to position [0, 0]
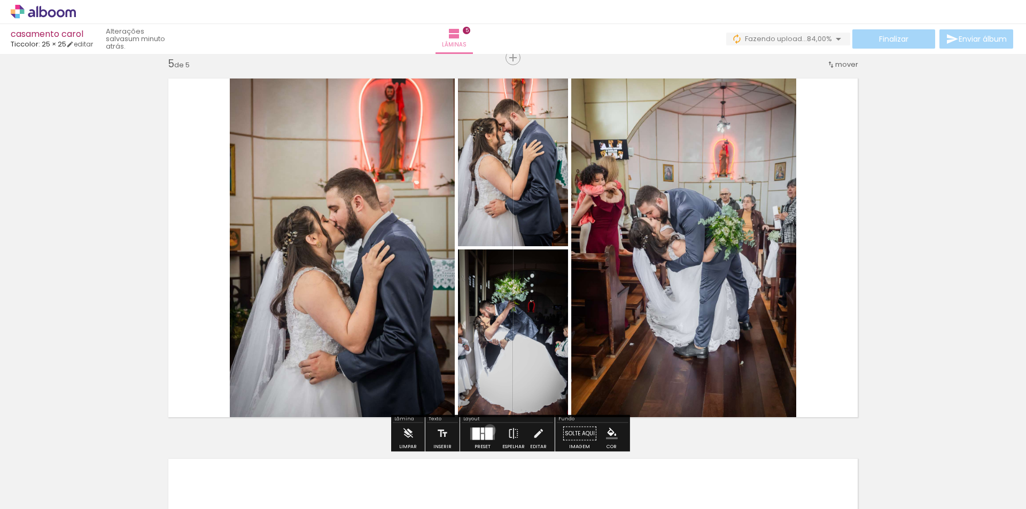
drag, startPoint x: 487, startPoint y: 430, endPoint x: 784, endPoint y: 343, distance: 308.8
click at [487, 430] on div at bounding box center [488, 434] width 7 height 12
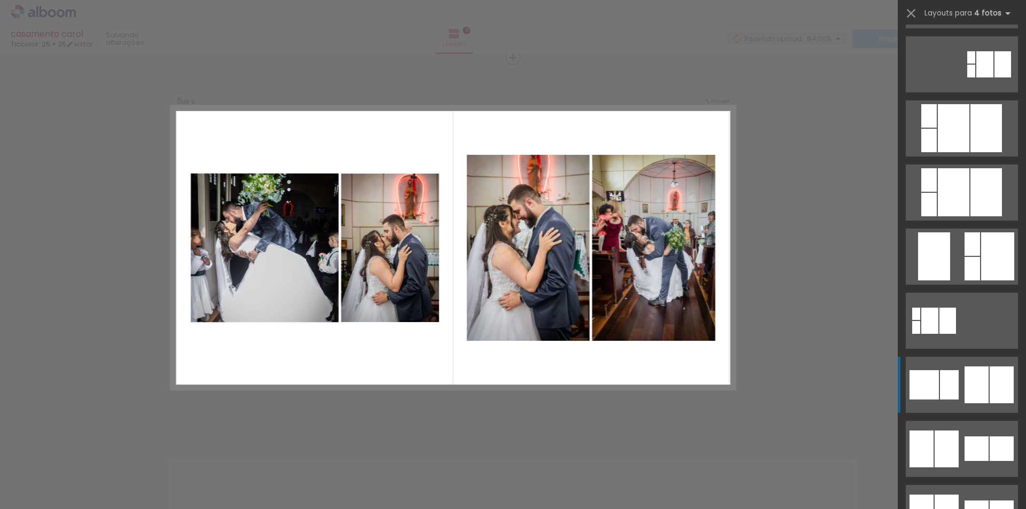
scroll to position [2566, 0]
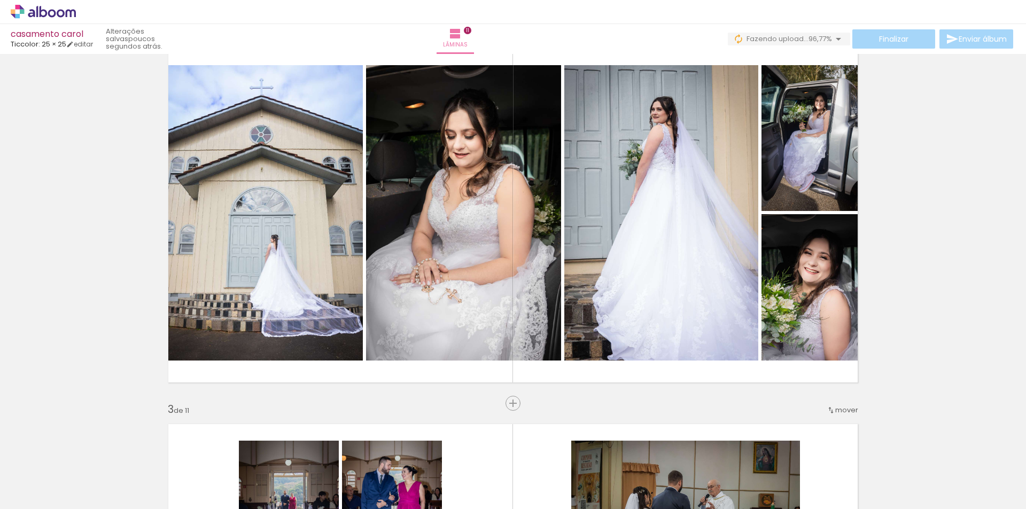
scroll to position [441, 0]
